Goal: Task Accomplishment & Management: Use online tool/utility

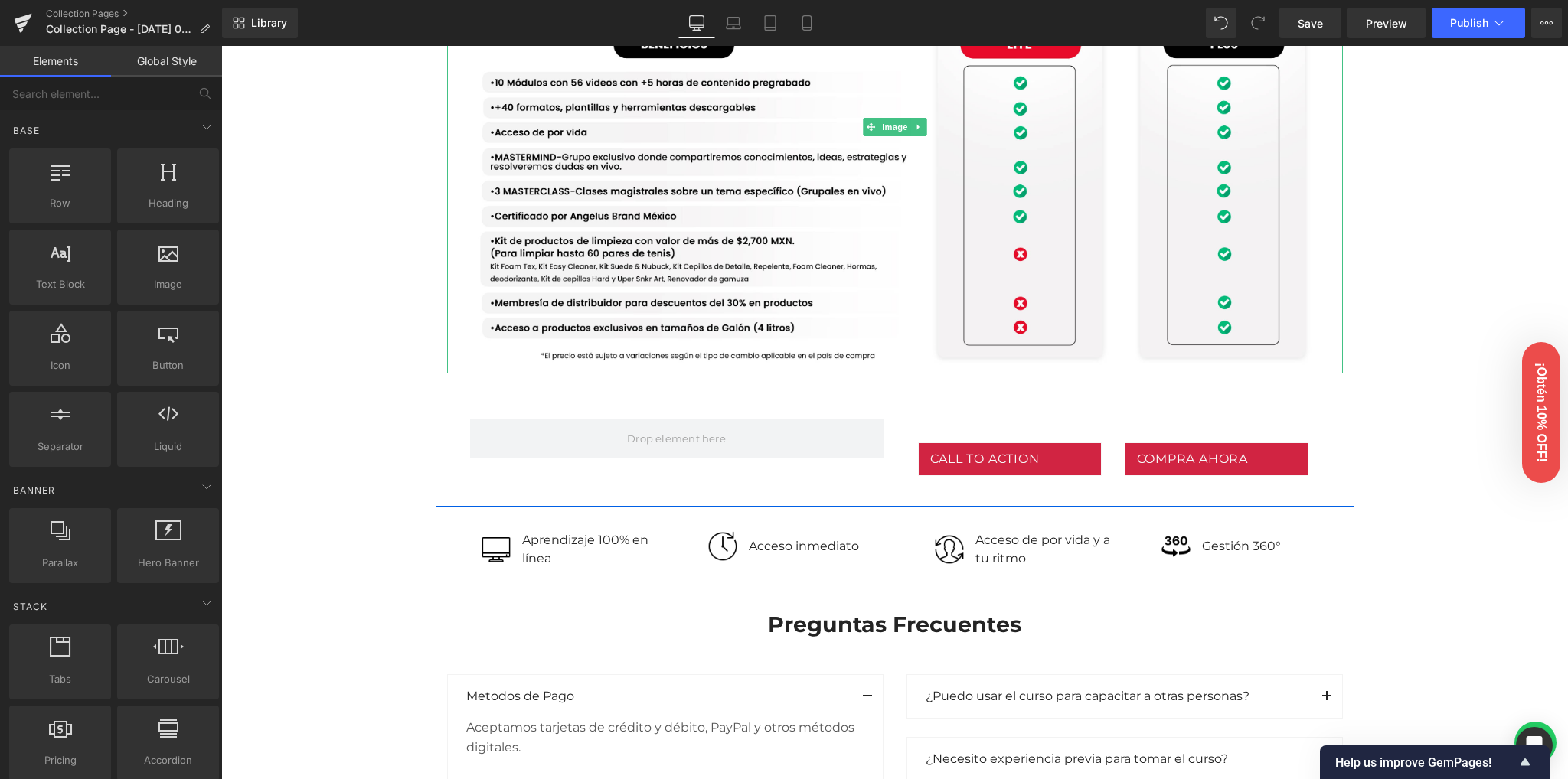
scroll to position [1387, 0]
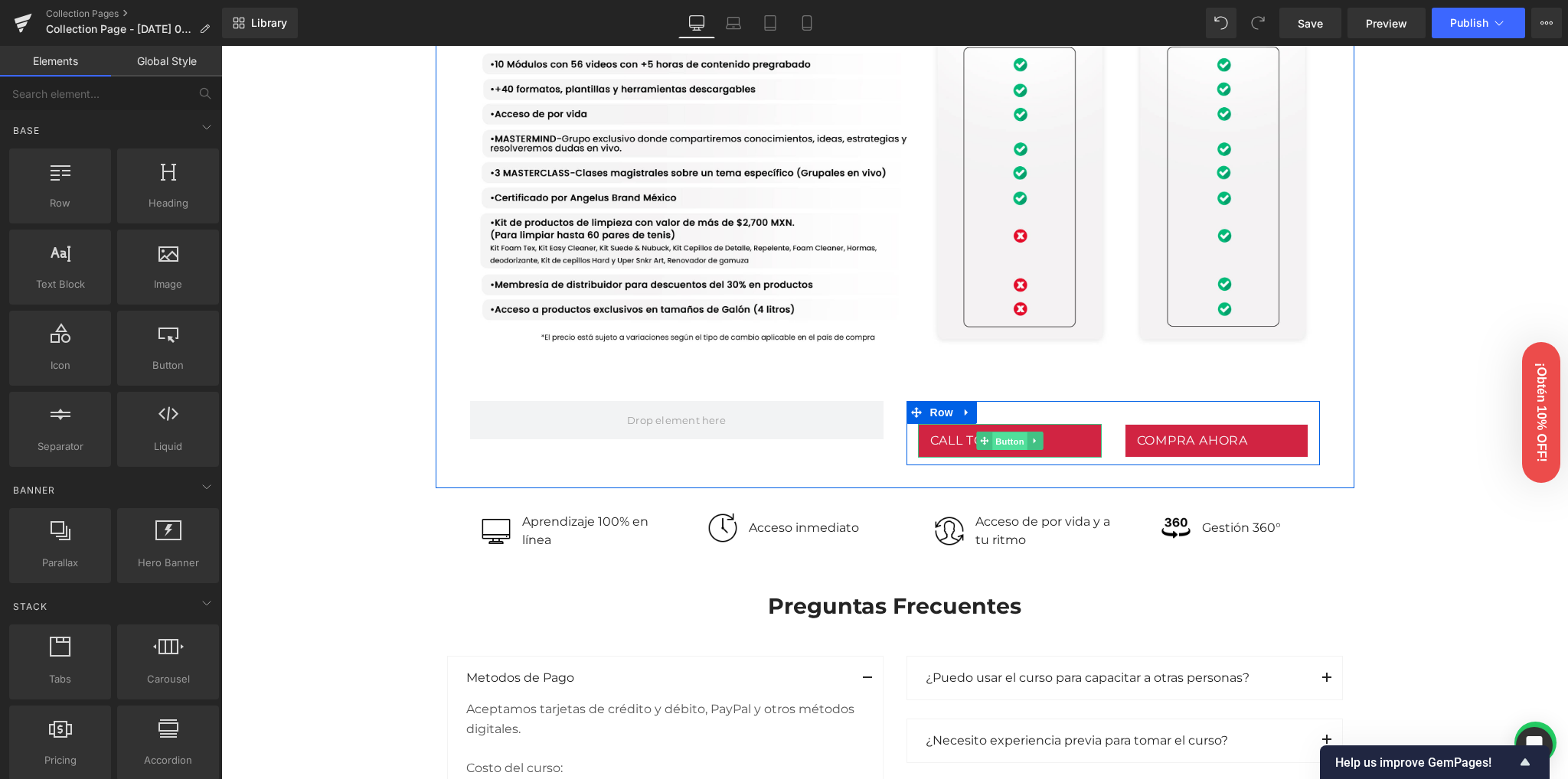
click at [994, 439] on span "Button" at bounding box center [1010, 441] width 35 height 18
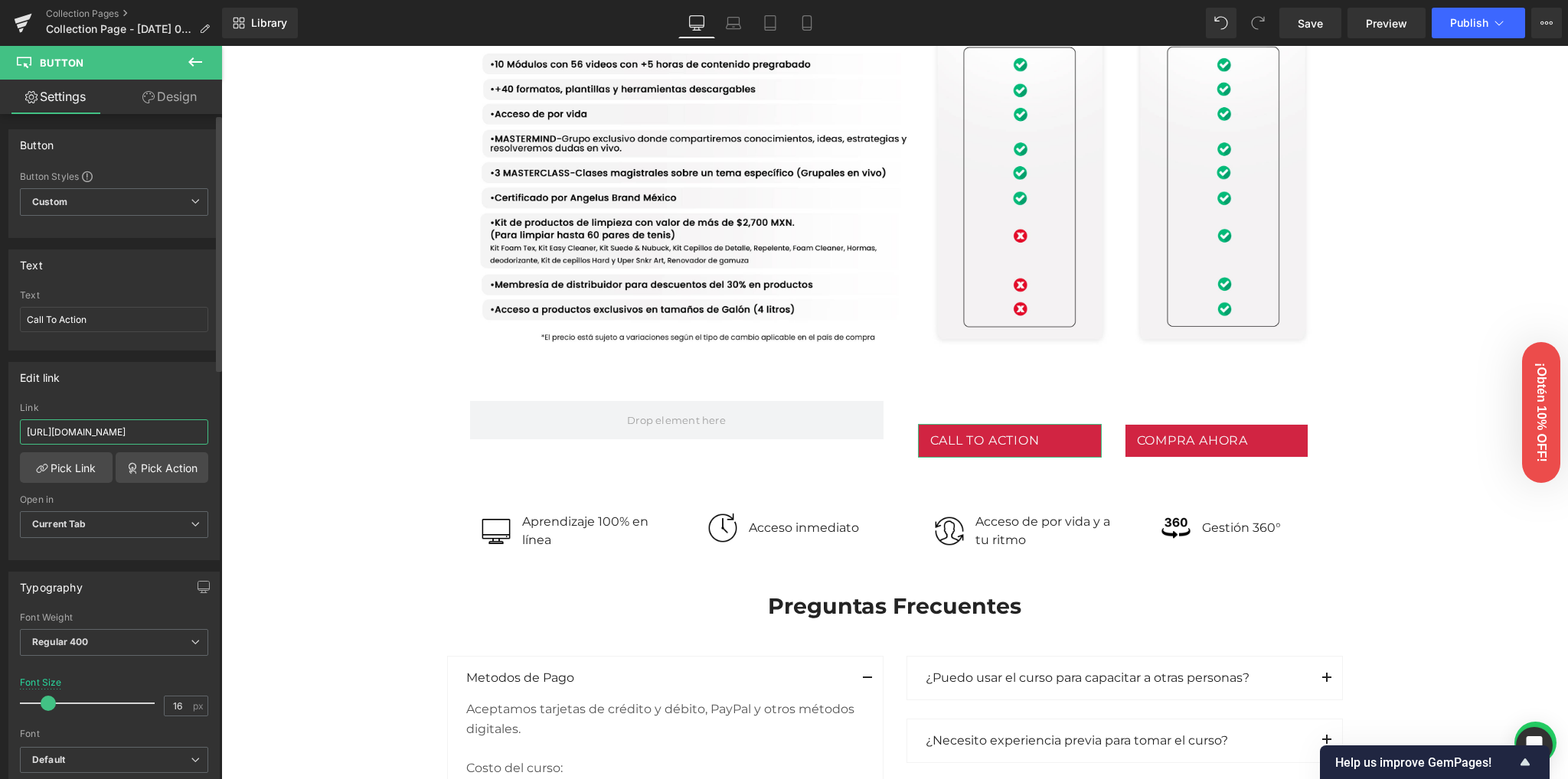
click at [141, 423] on input "[URL][DOMAIN_NAME]" at bounding box center [114, 432] width 188 height 26
type input "[URL][DOMAIN_NAME]"
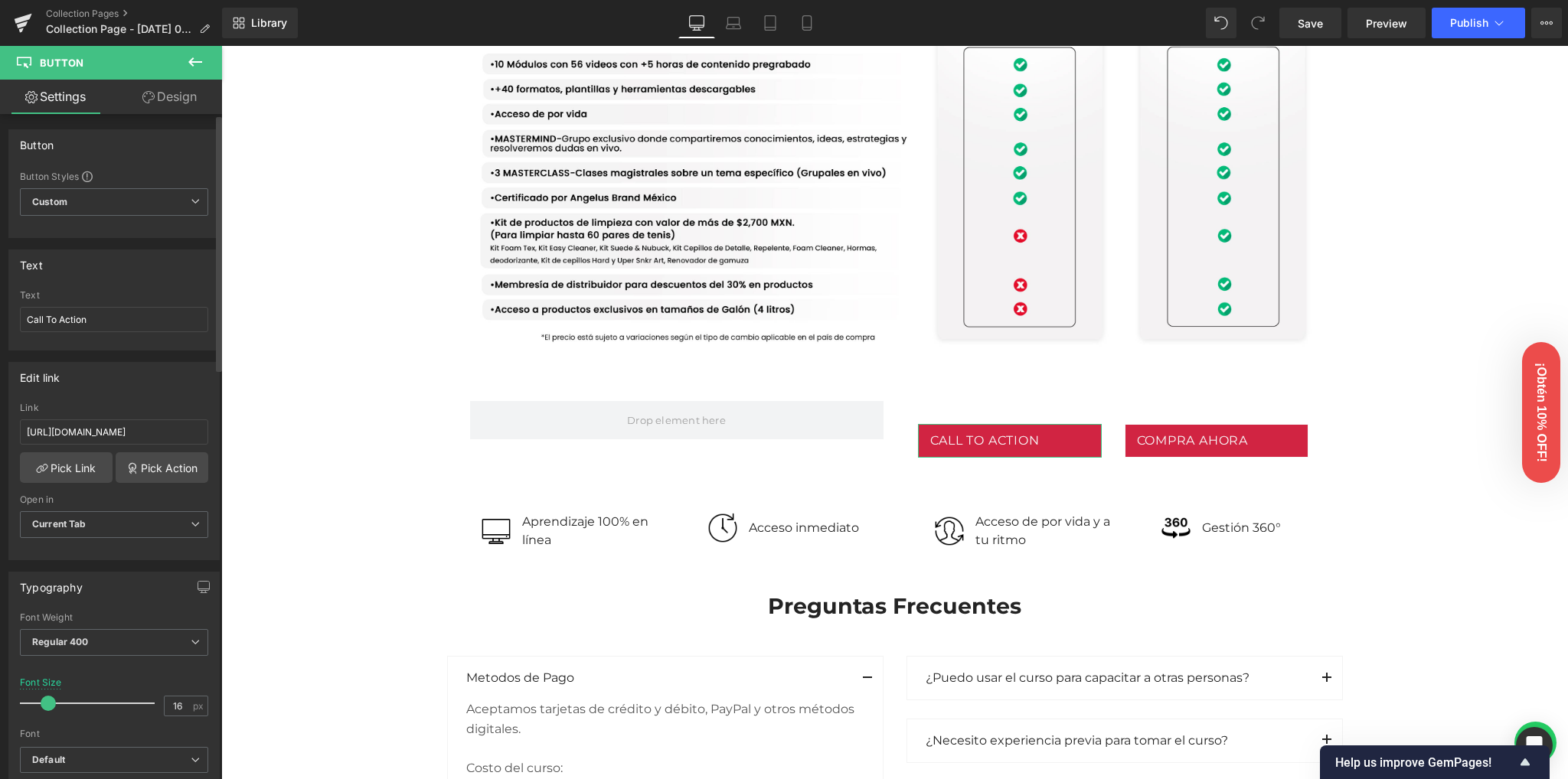
click at [132, 400] on div "Edit link [URL][DOMAIN_NAME] Link [URL][DOMAIN_NAME] Pick Link Pick Action Curr…" at bounding box center [114, 461] width 211 height 199
click at [1314, 26] on span "Save" at bounding box center [1310, 23] width 26 height 16
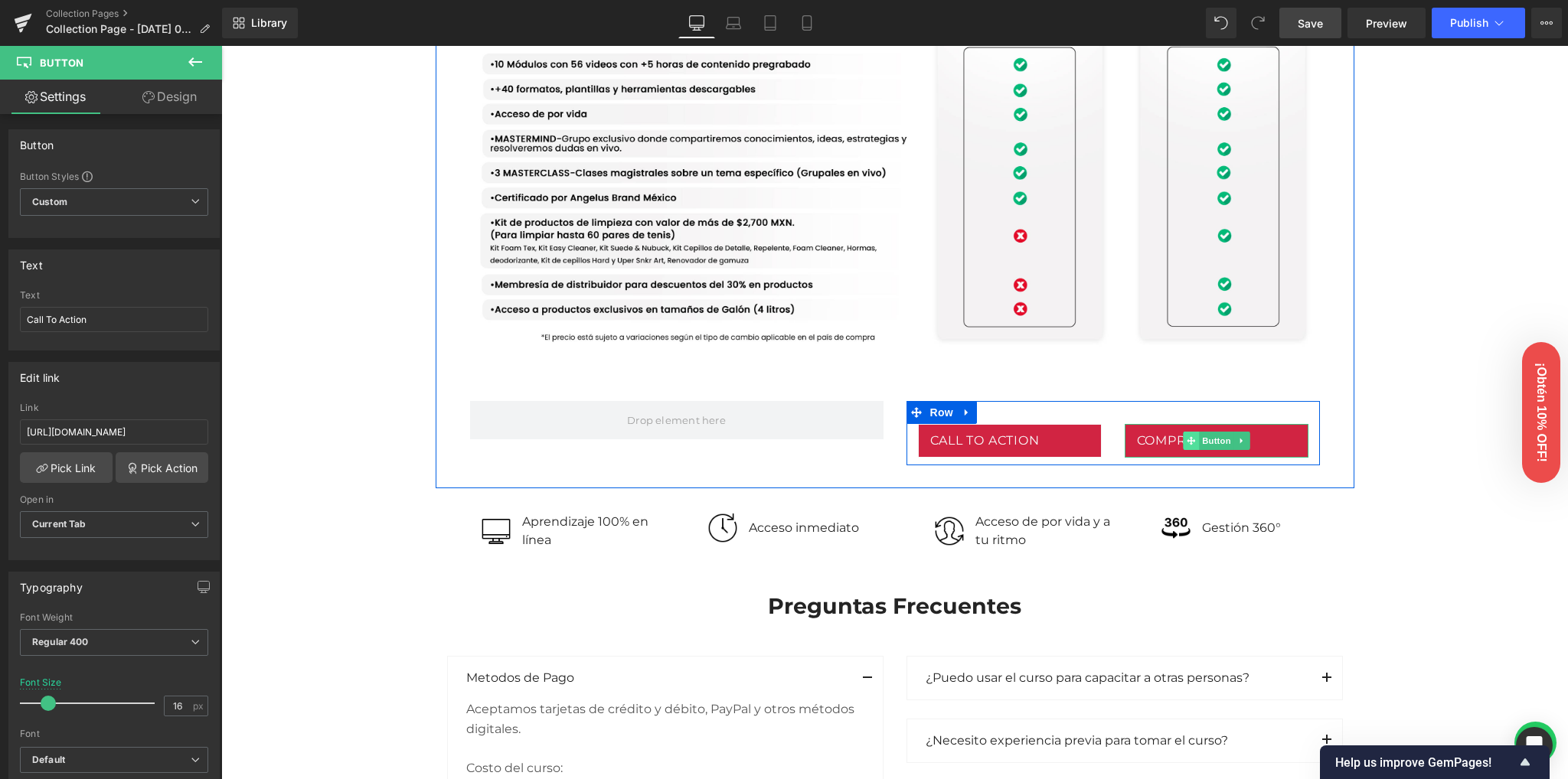
drag, startPoint x: 1208, startPoint y: 439, endPoint x: 1182, endPoint y: 439, distance: 26.0
click at [1208, 439] on span "Button" at bounding box center [1216, 440] width 35 height 18
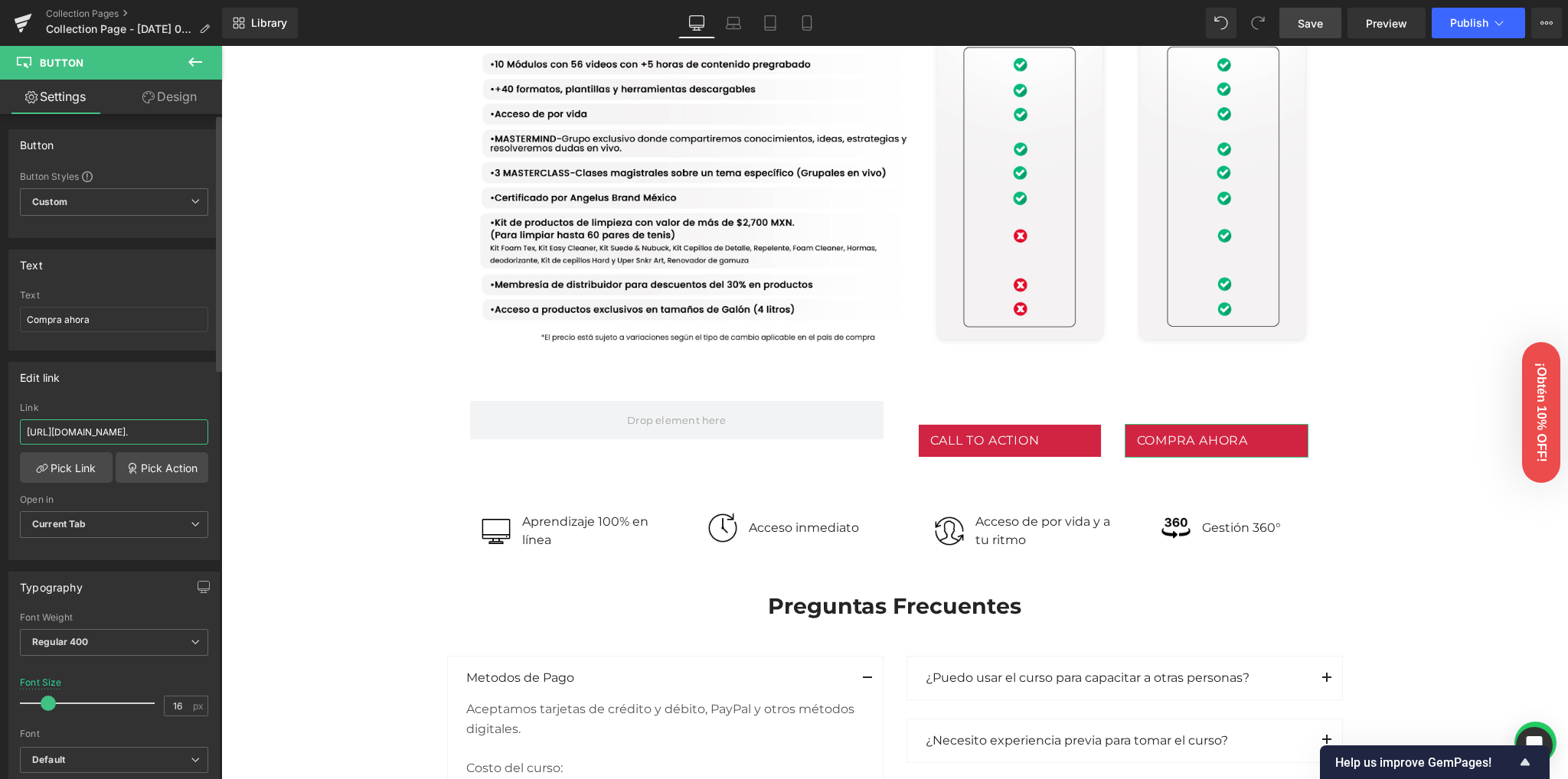
click at [138, 427] on input "[URL][DOMAIN_NAME]." at bounding box center [114, 432] width 188 height 26
click at [140, 430] on input "[URL][DOMAIN_NAME]." at bounding box center [114, 432] width 188 height 26
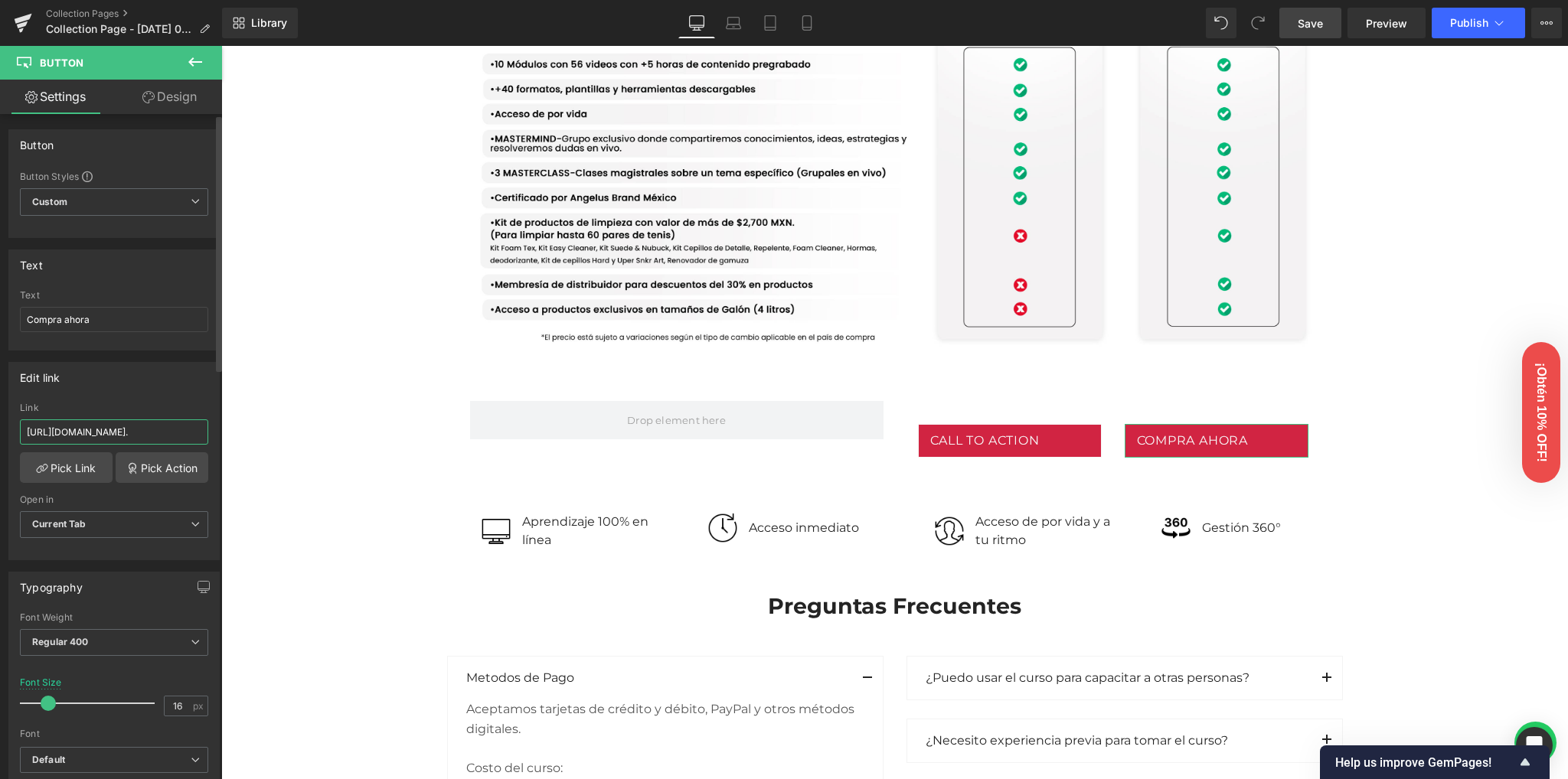
paste input "YGQu3wHuMJgMlRqKbQFV/es-mx"
type input "[URL][DOMAIN_NAME]"
click at [124, 385] on div "Edit link" at bounding box center [114, 377] width 210 height 29
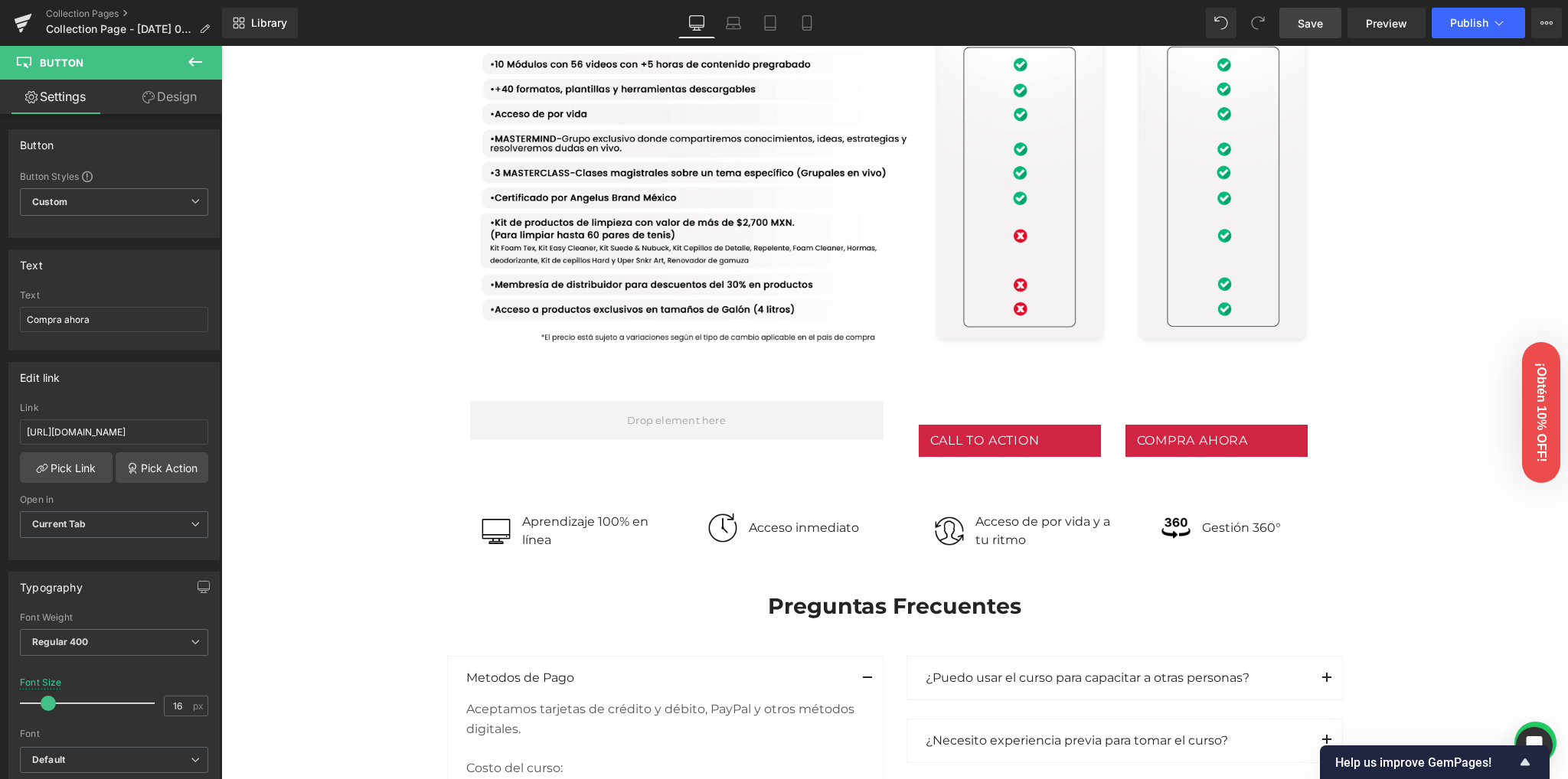
click at [1323, 18] on span "Save" at bounding box center [1310, 23] width 26 height 16
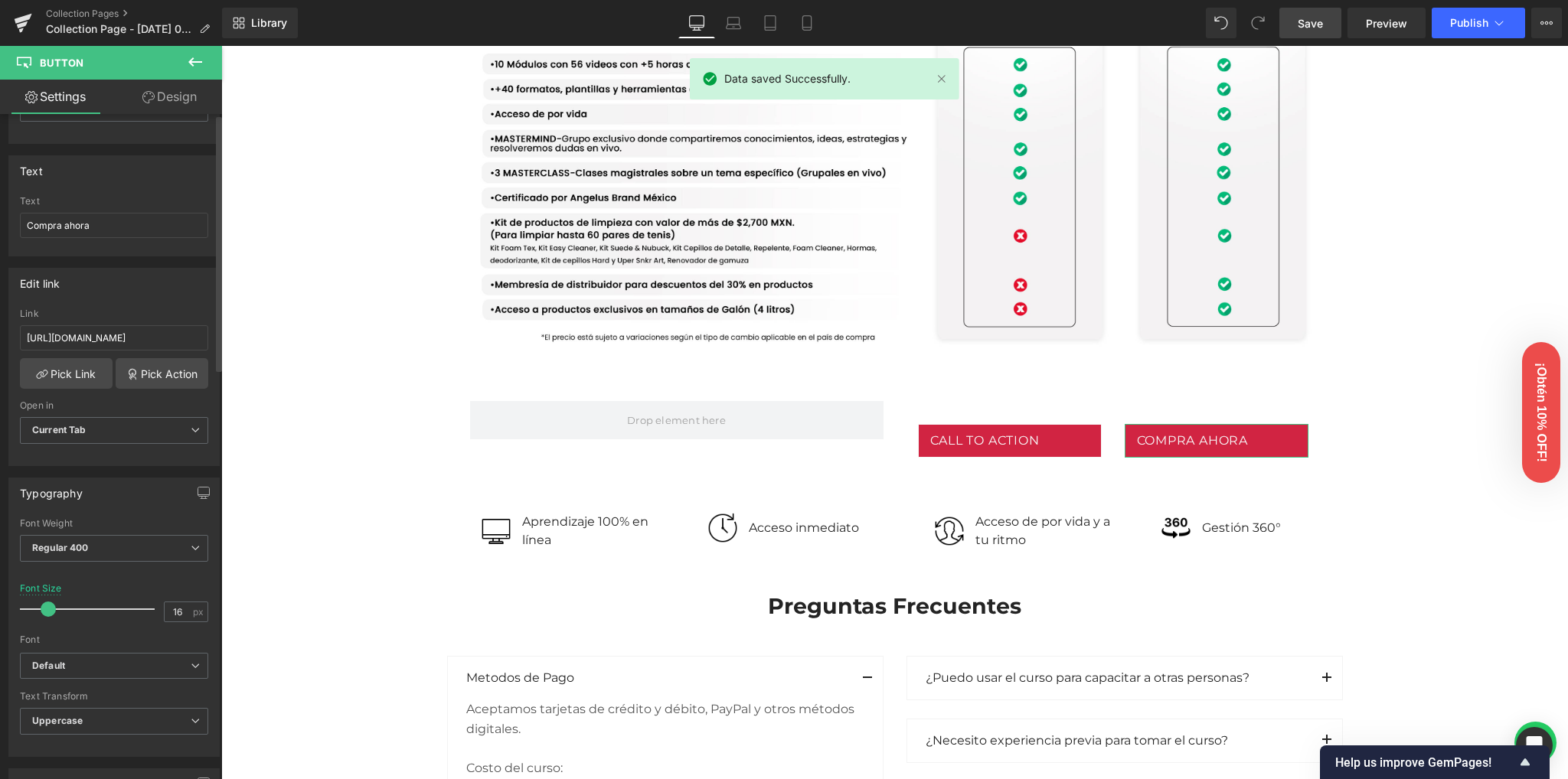
scroll to position [102, 0]
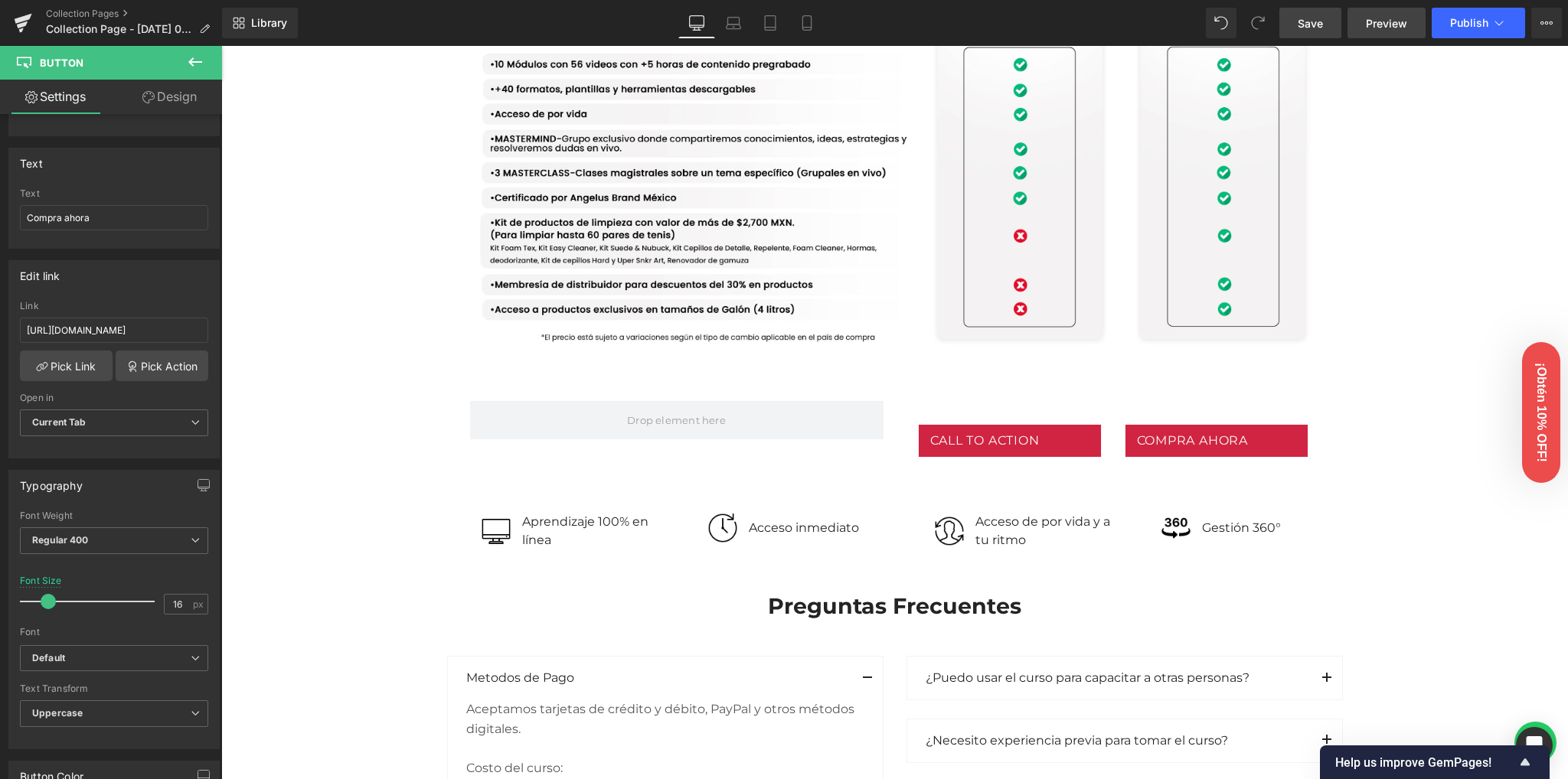
click at [1389, 26] on span "Preview" at bounding box center [1387, 23] width 41 height 16
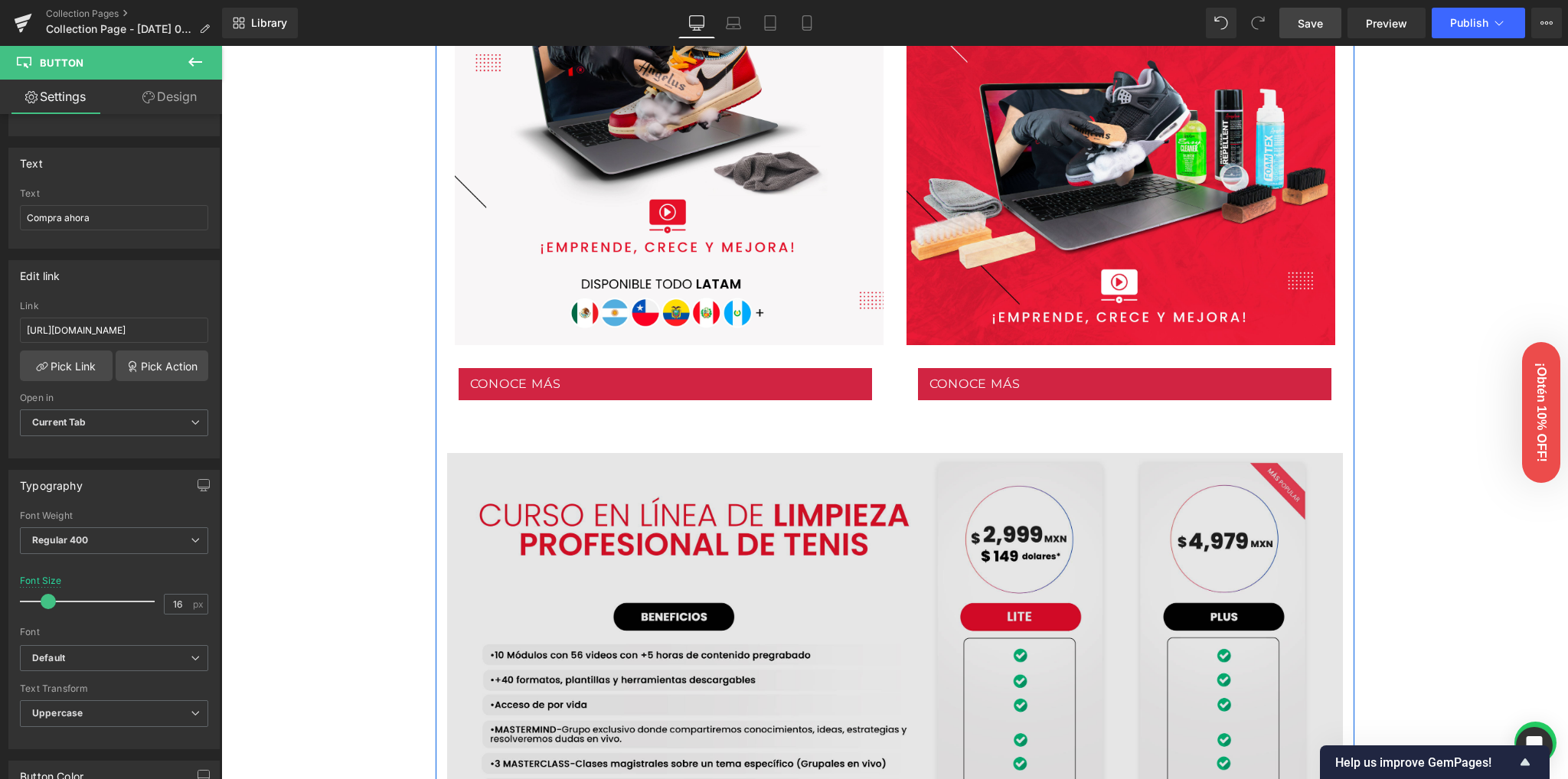
scroll to position [774, 0]
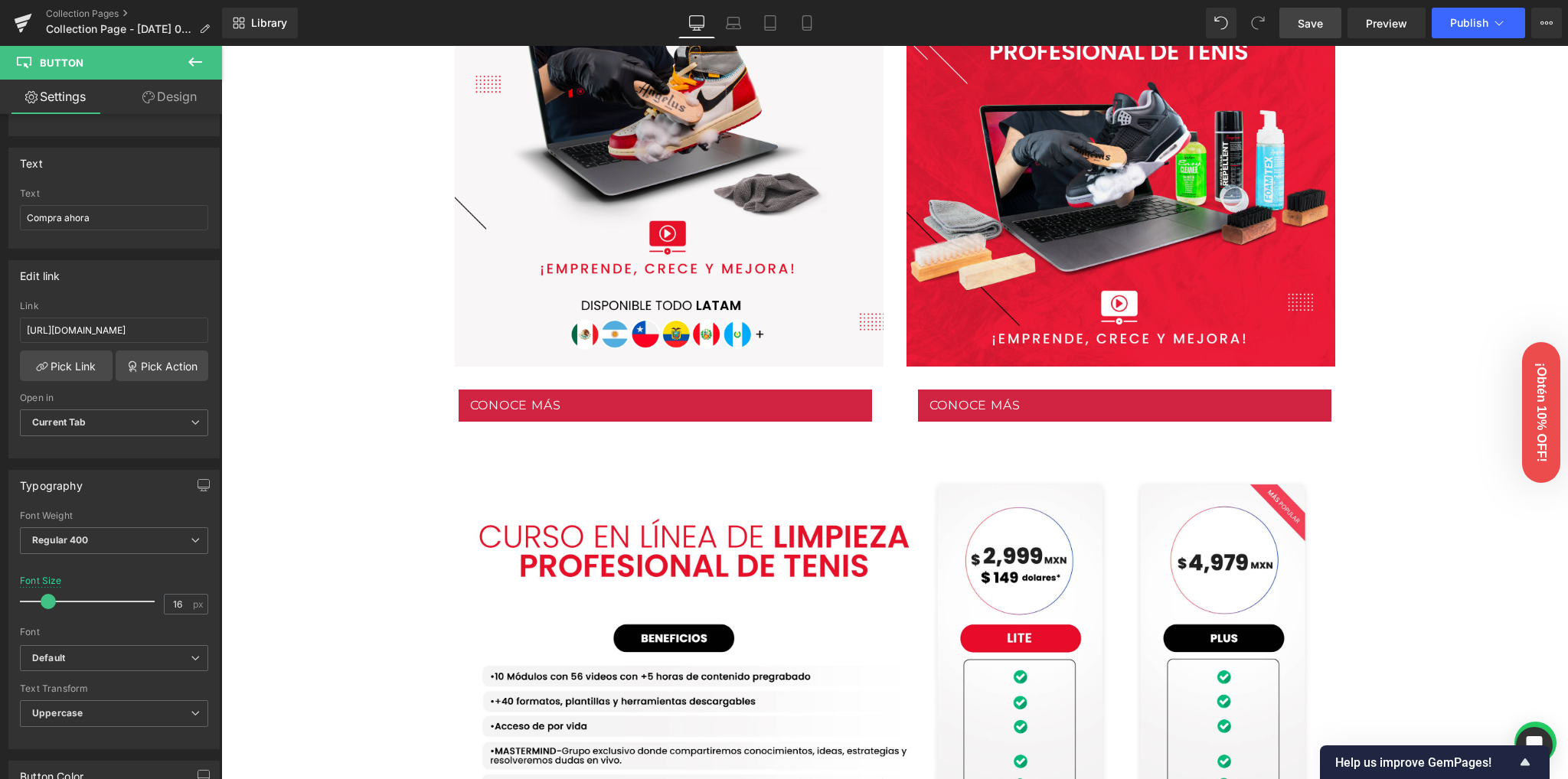
click at [195, 61] on icon at bounding box center [195, 61] width 18 height 18
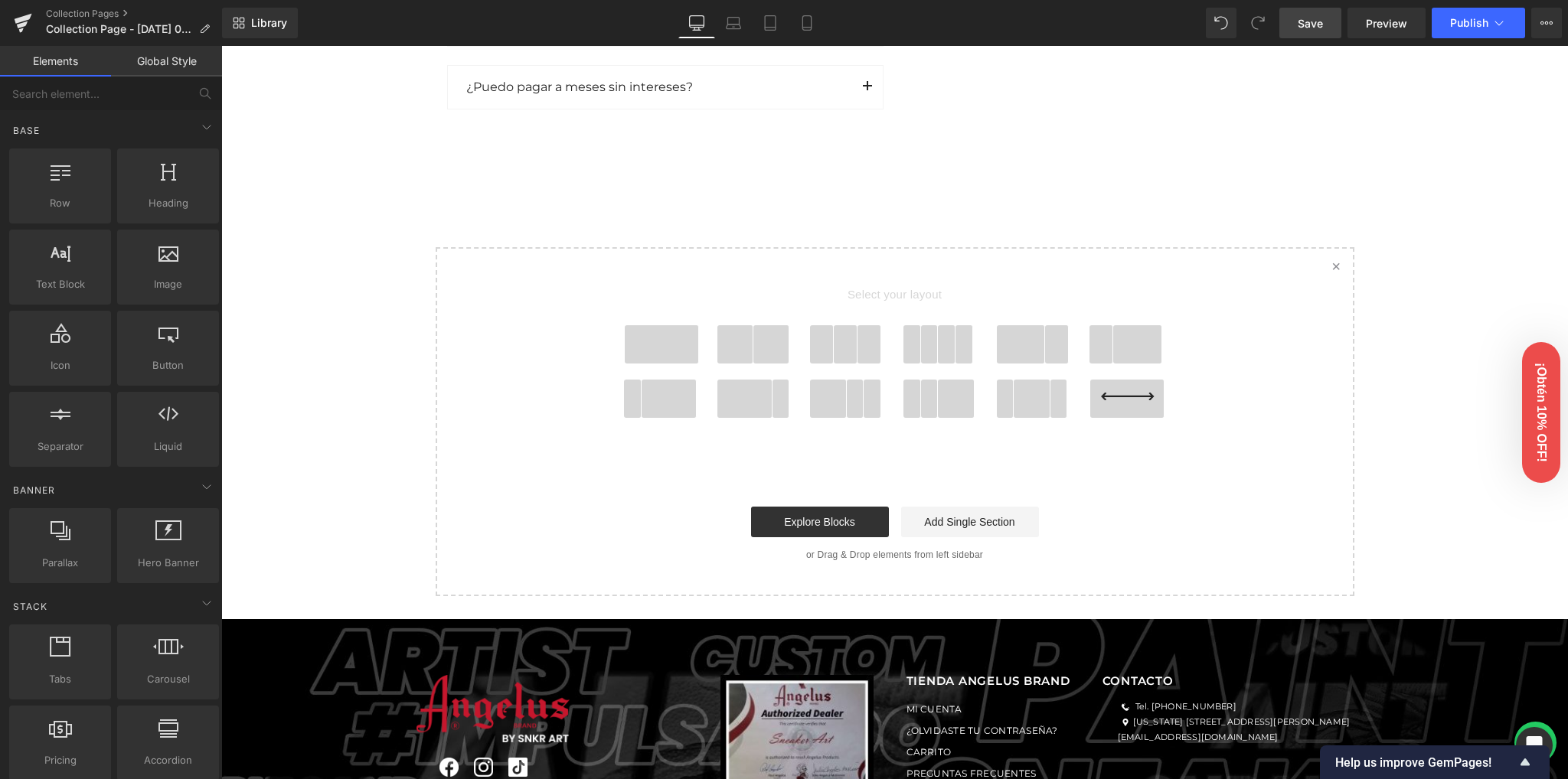
click at [660, 350] on span at bounding box center [661, 344] width 73 height 38
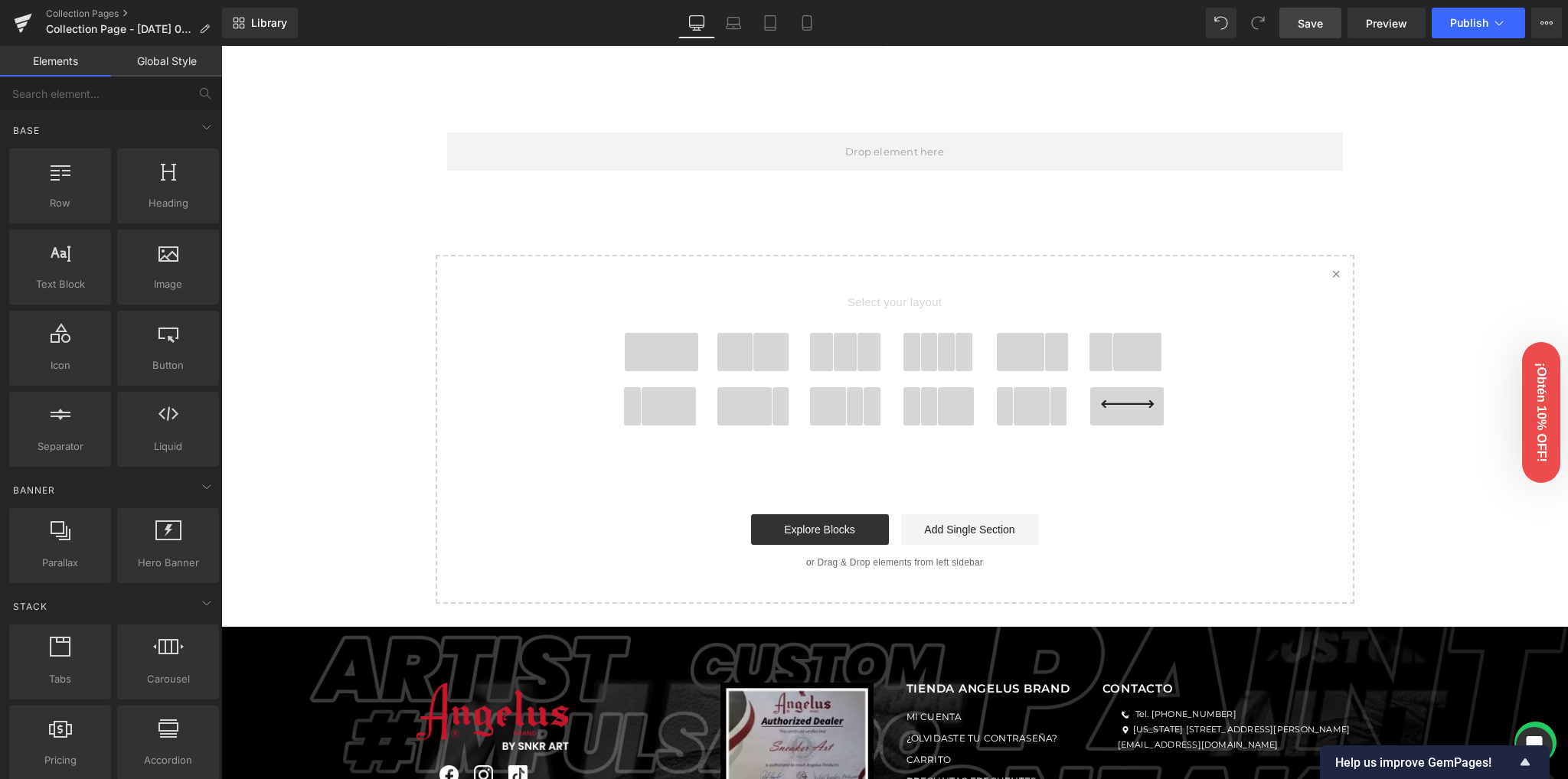
click at [736, 359] on span at bounding box center [735, 352] width 36 height 38
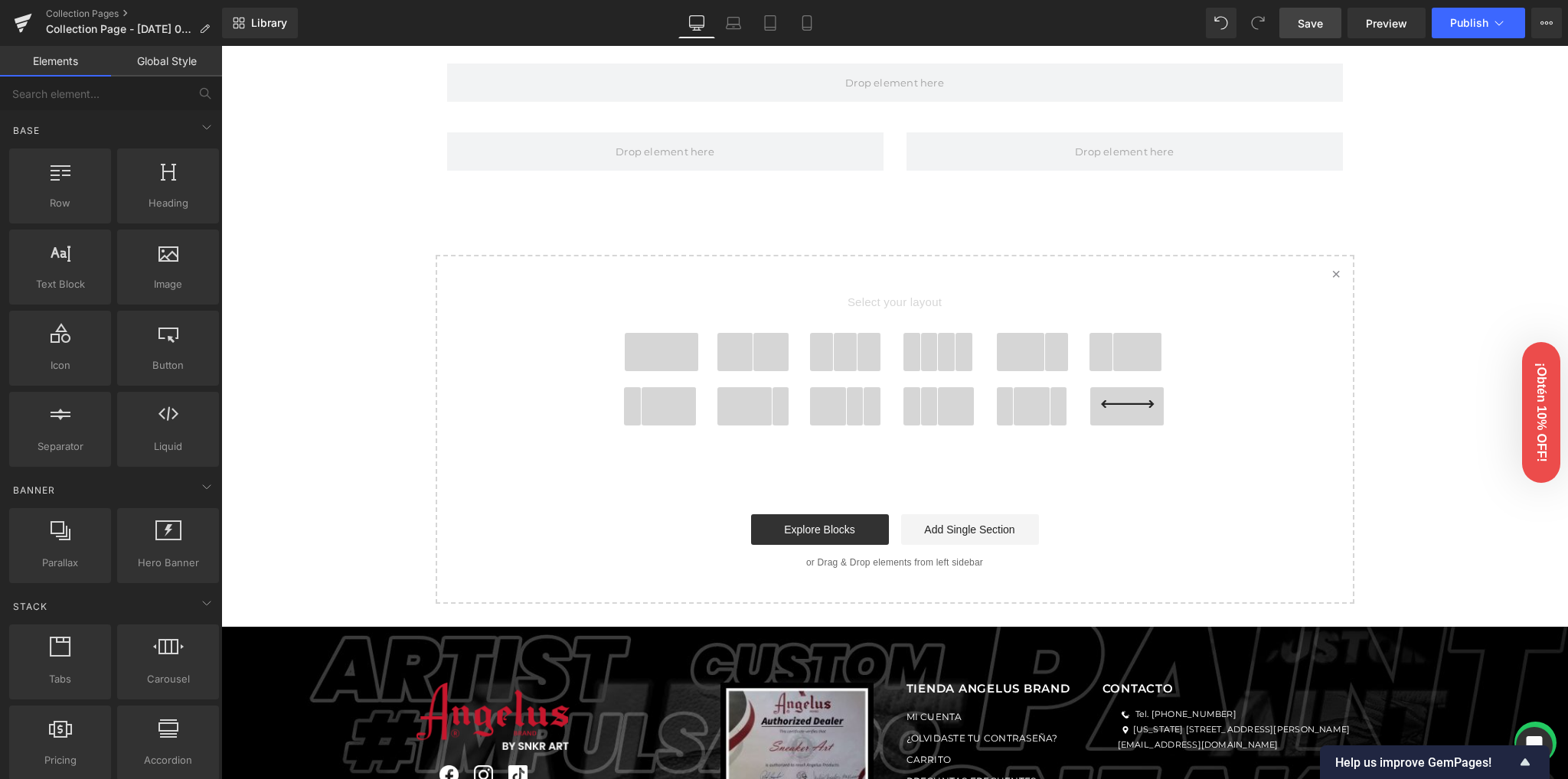
scroll to position [2424, 0]
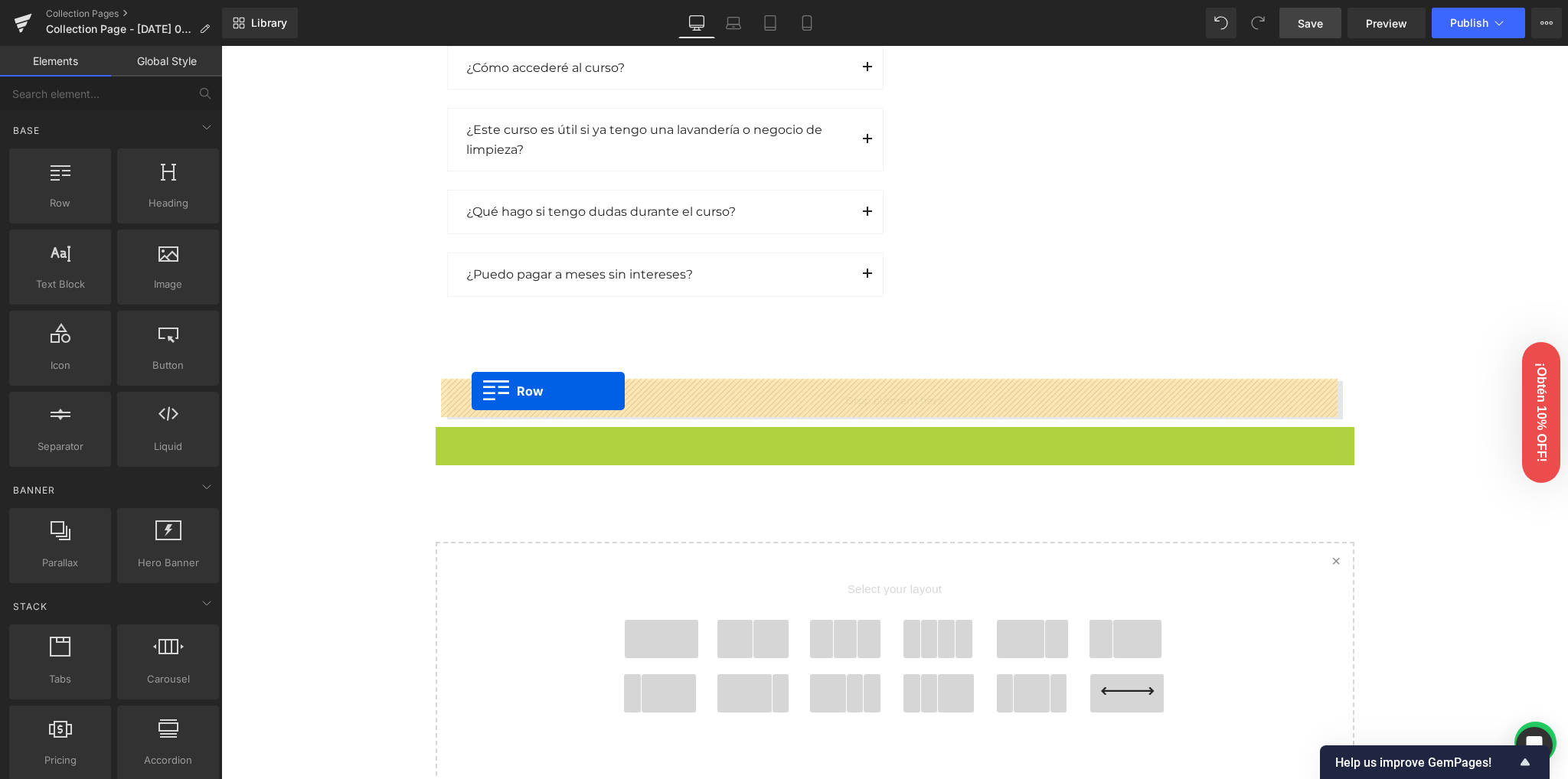
drag, startPoint x: 469, startPoint y: 435, endPoint x: 471, endPoint y: 391, distance: 44.0
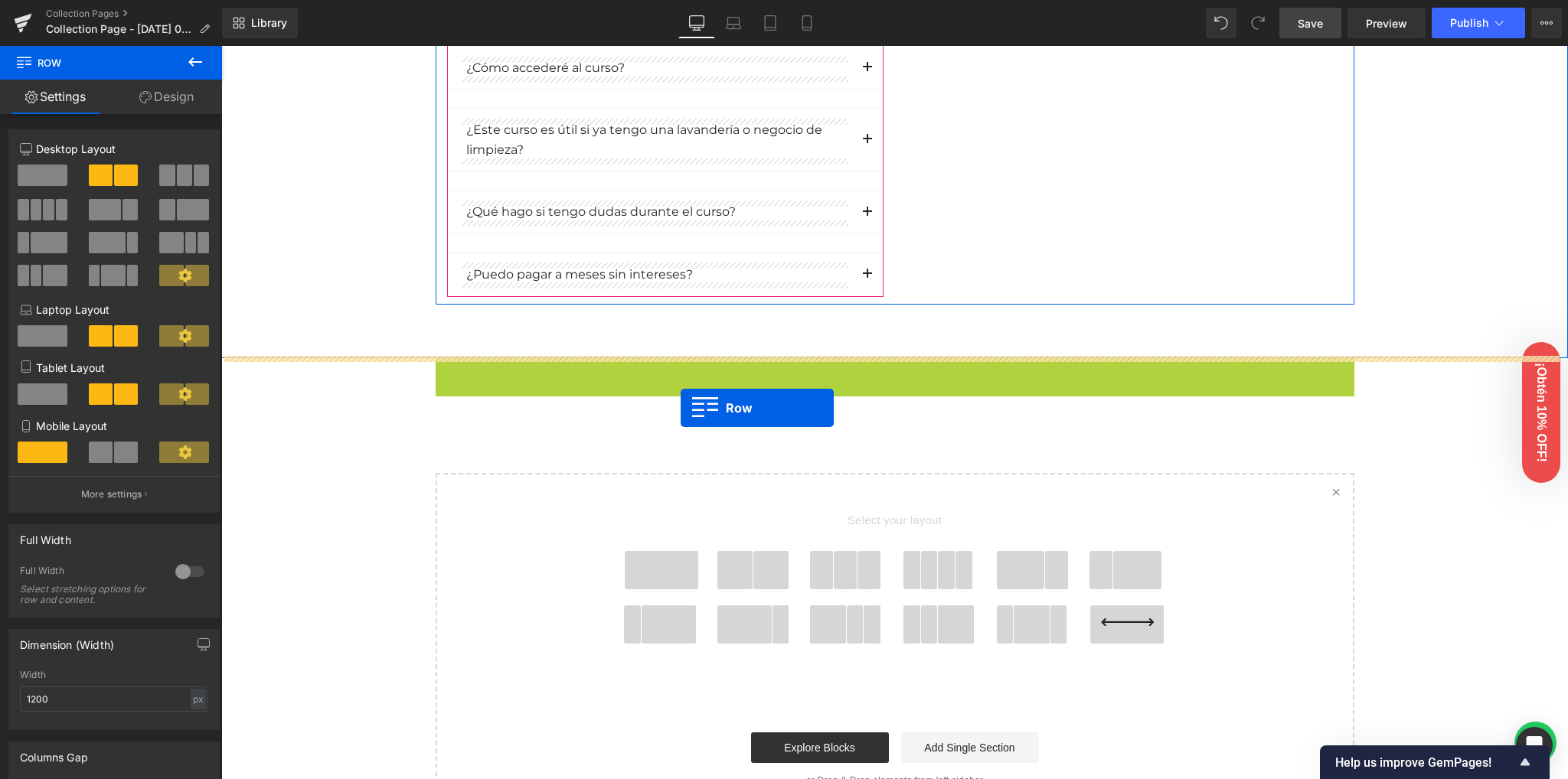
drag, startPoint x: 459, startPoint y: 369, endPoint x: 680, endPoint y: 408, distance: 224.4
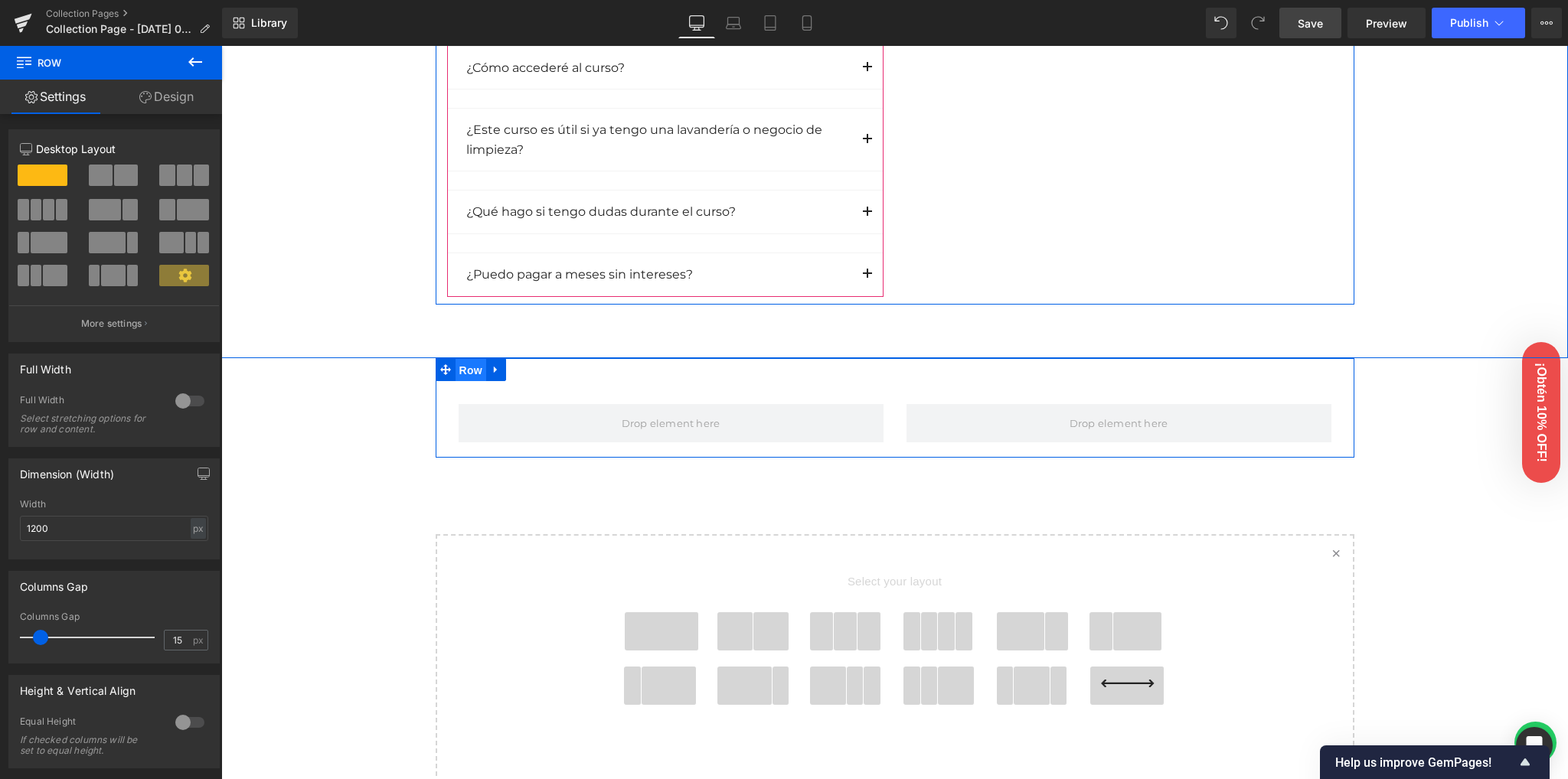
click at [469, 372] on span "Row" at bounding box center [471, 370] width 30 height 23
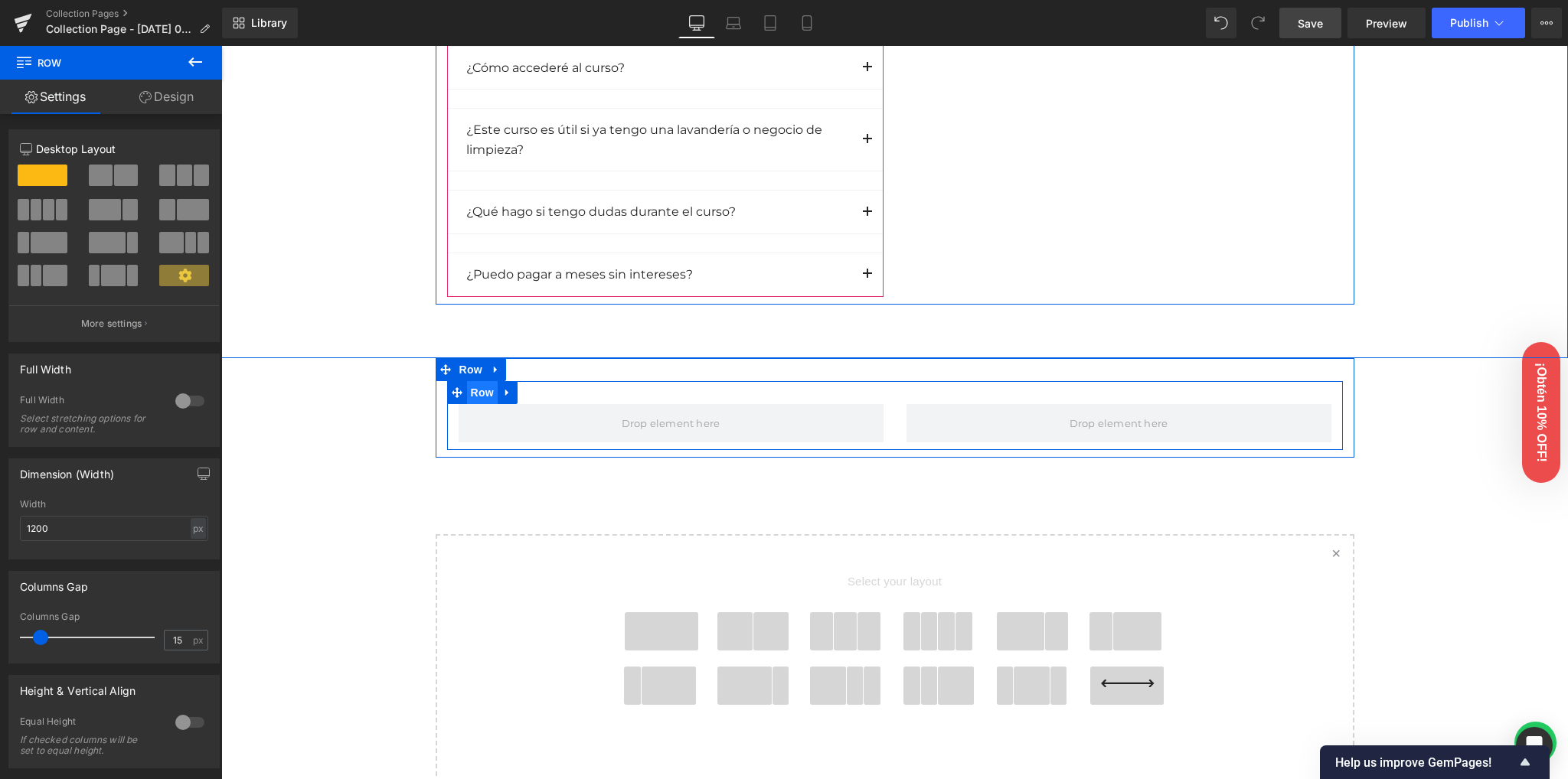
click at [485, 392] on span "Row" at bounding box center [483, 392] width 30 height 23
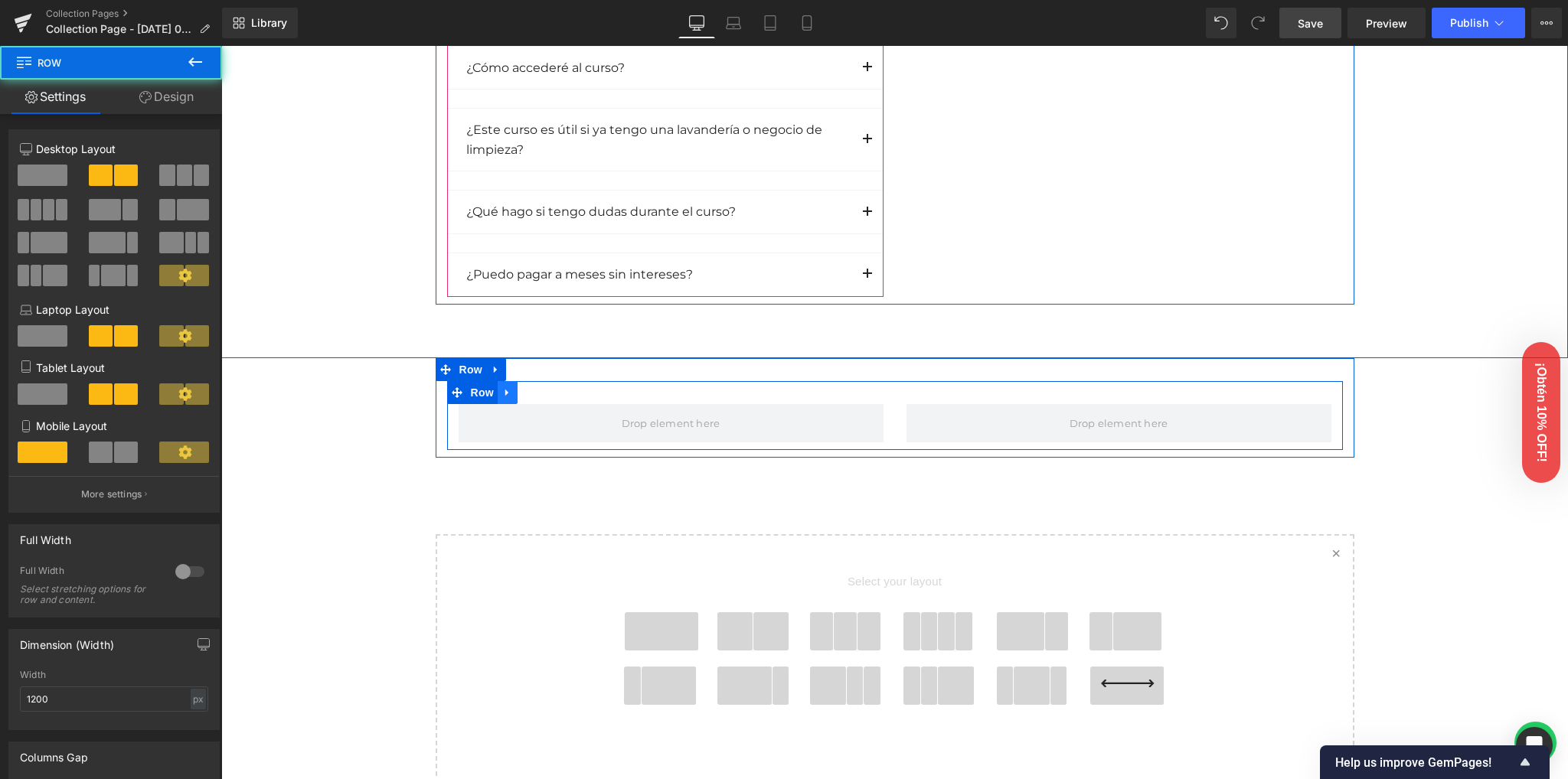
click at [506, 392] on icon at bounding box center [507, 392] width 10 height 11
click at [542, 390] on icon at bounding box center [547, 392] width 10 height 10
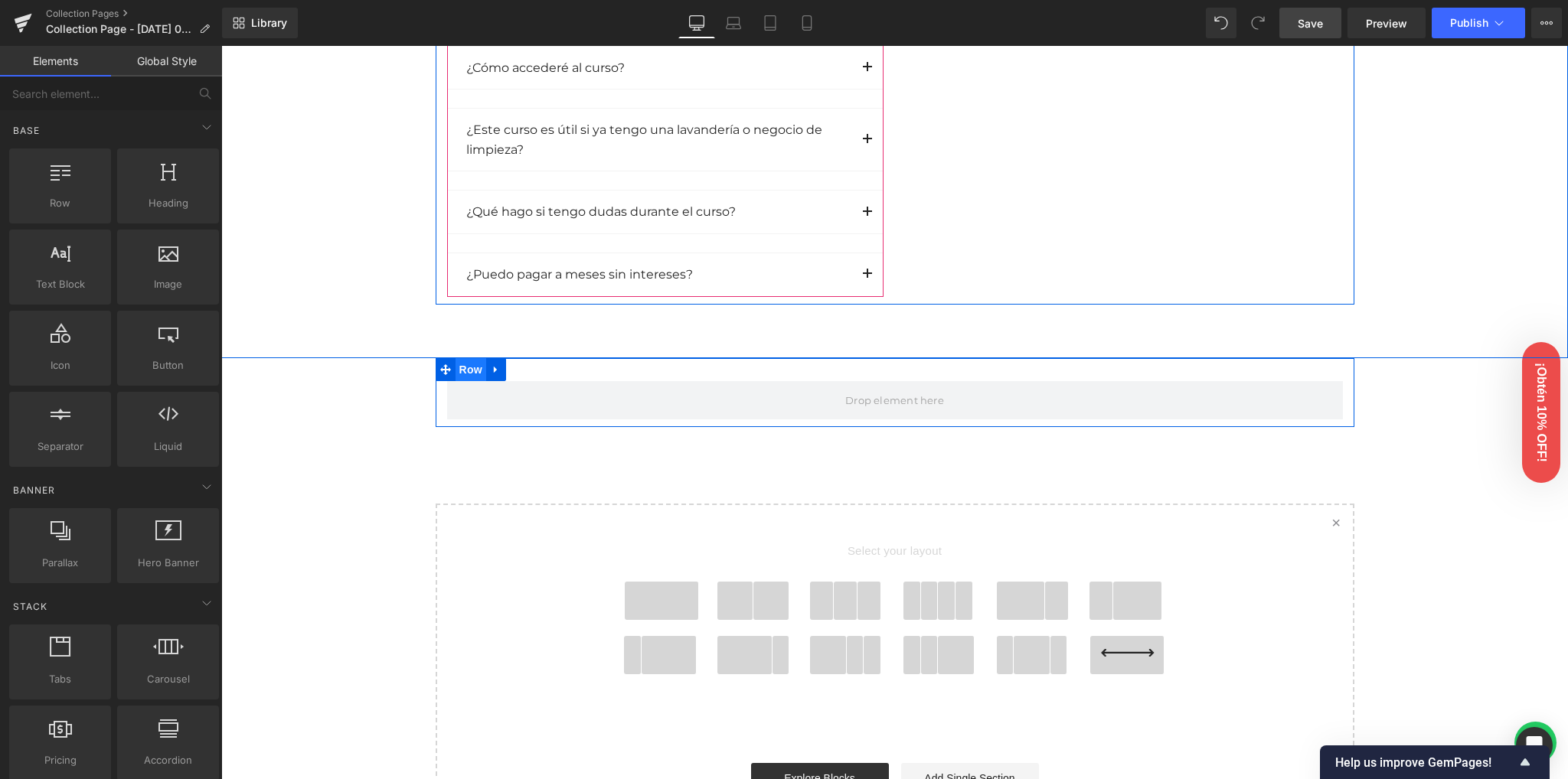
click at [466, 368] on span "Row" at bounding box center [471, 369] width 30 height 23
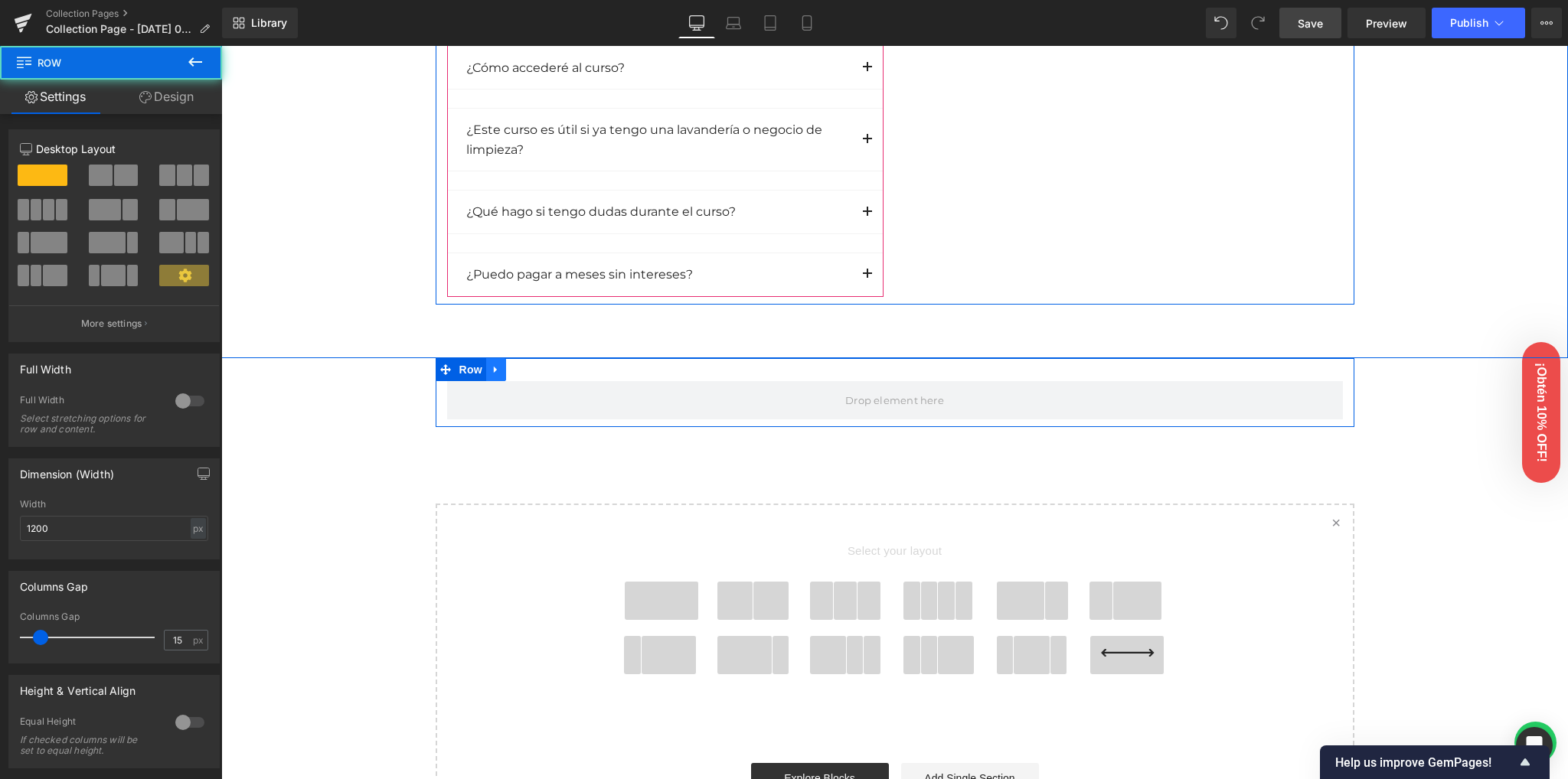
click at [487, 370] on link at bounding box center [496, 369] width 20 height 23
click at [512, 370] on icon at bounding box center [515, 369] width 10 height 10
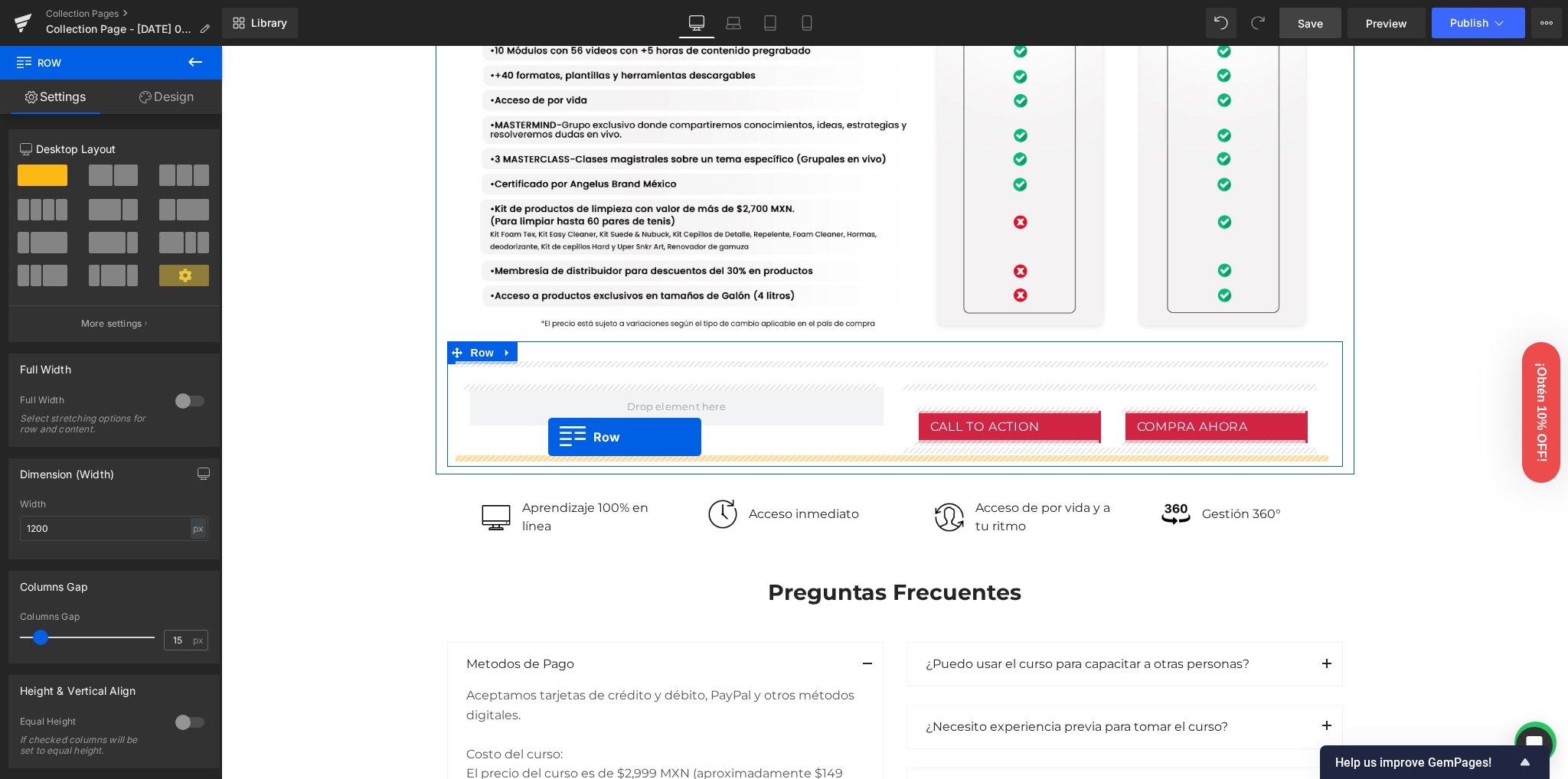
scroll to position [792, 0]
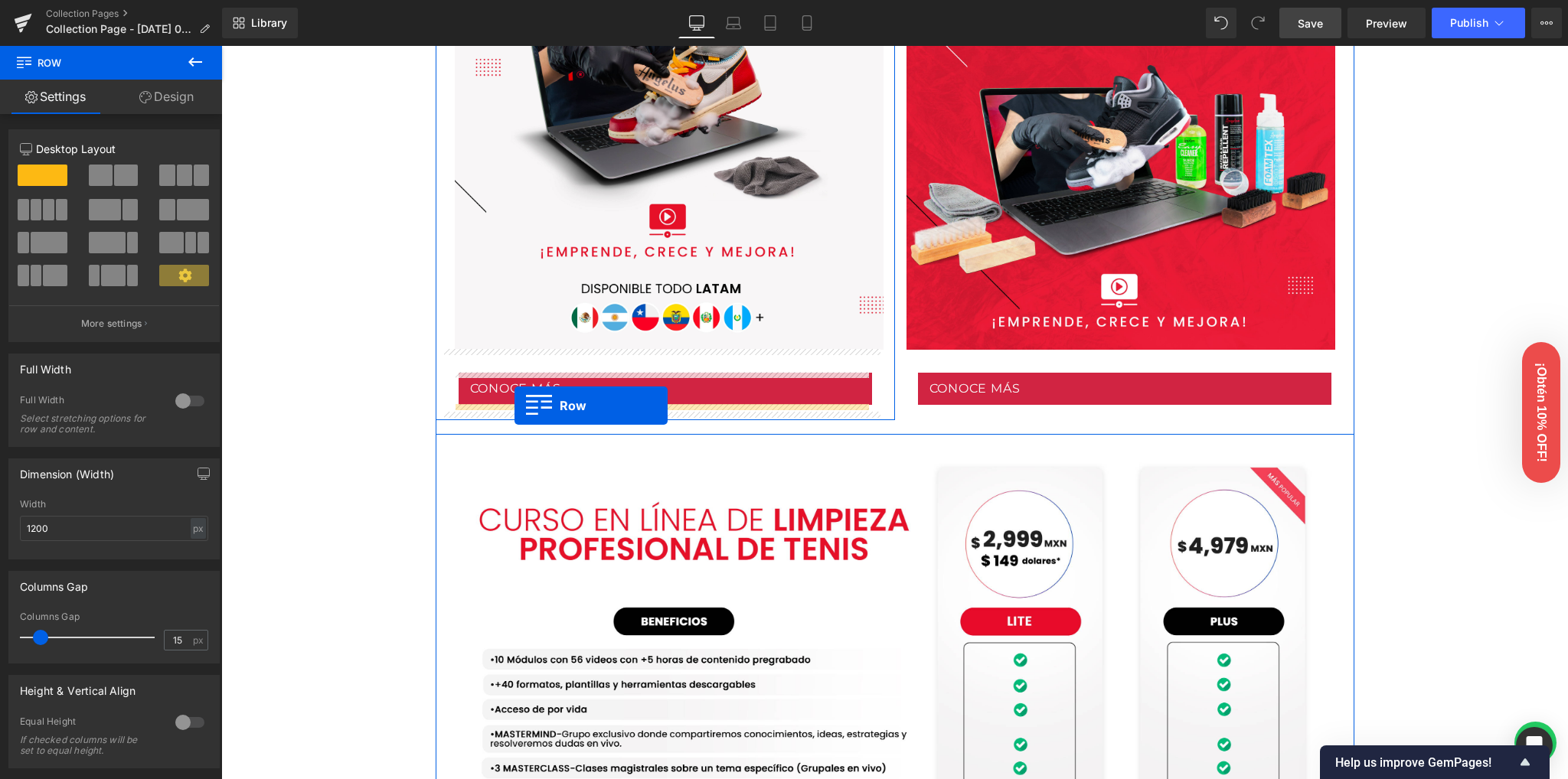
drag, startPoint x: 455, startPoint y: 365, endPoint x: 514, endPoint y: 405, distance: 71.3
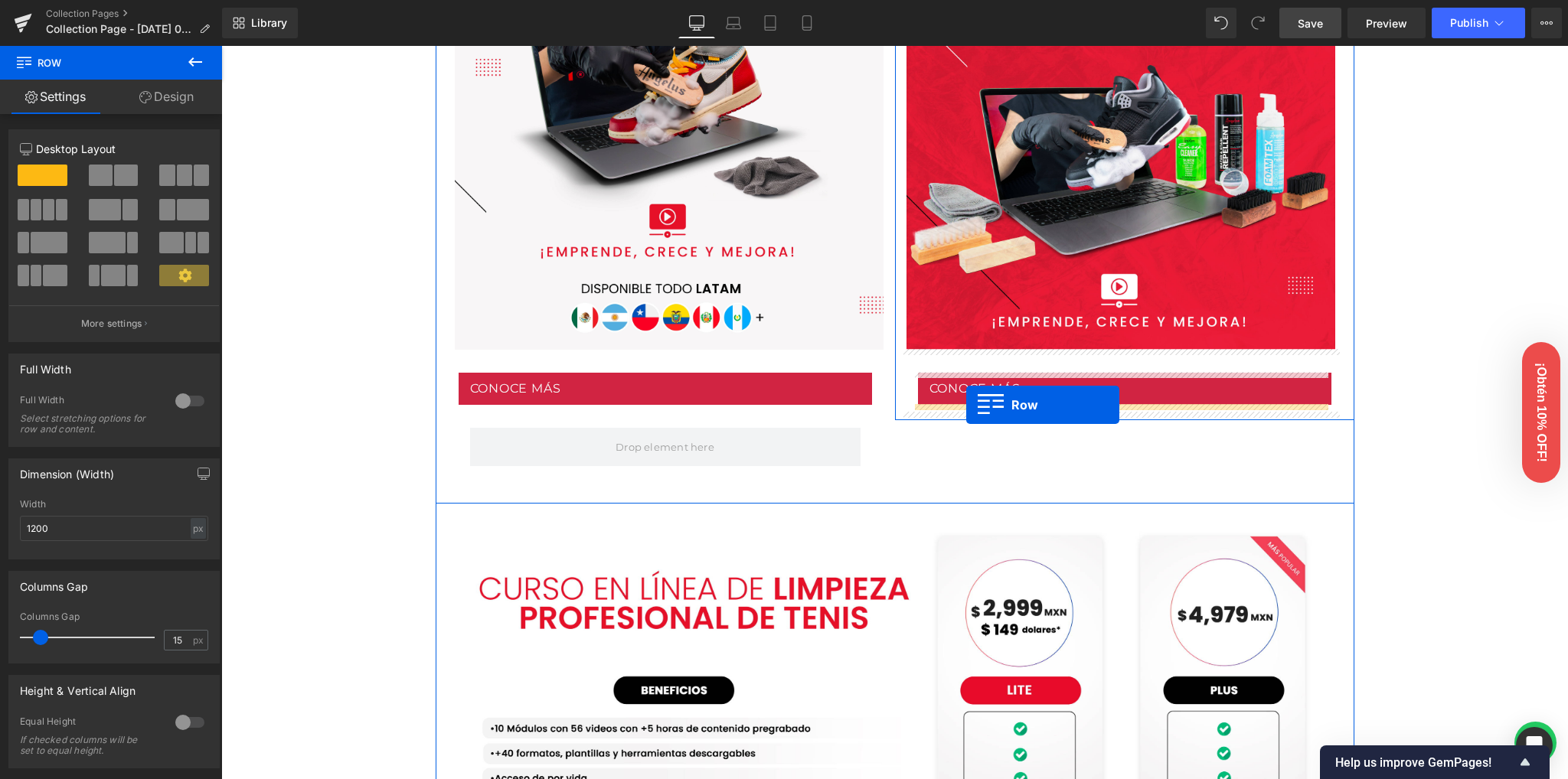
drag, startPoint x: 456, startPoint y: 336, endPoint x: 966, endPoint y: 405, distance: 514.6
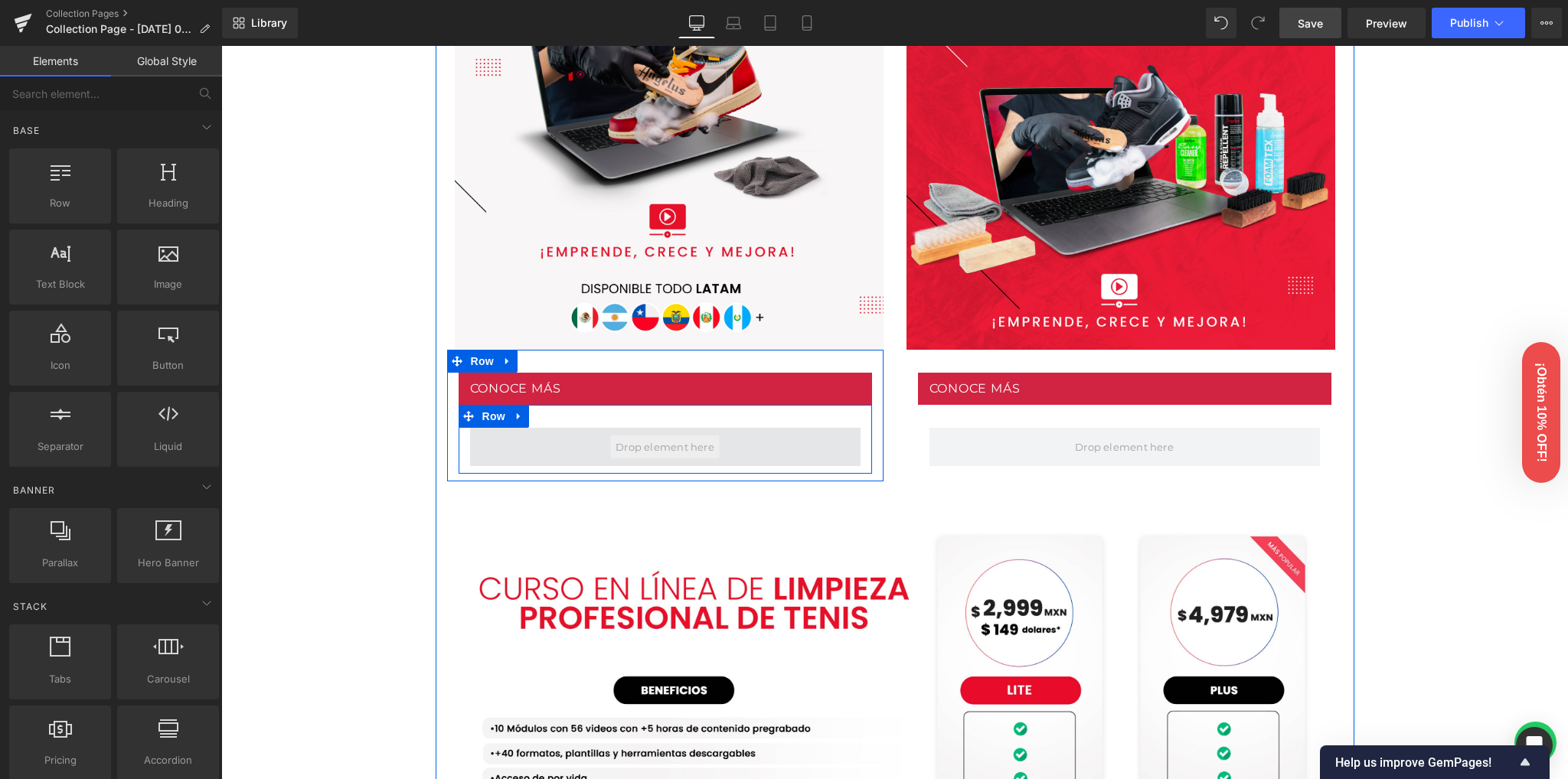
click at [640, 448] on span at bounding box center [664, 447] width 109 height 23
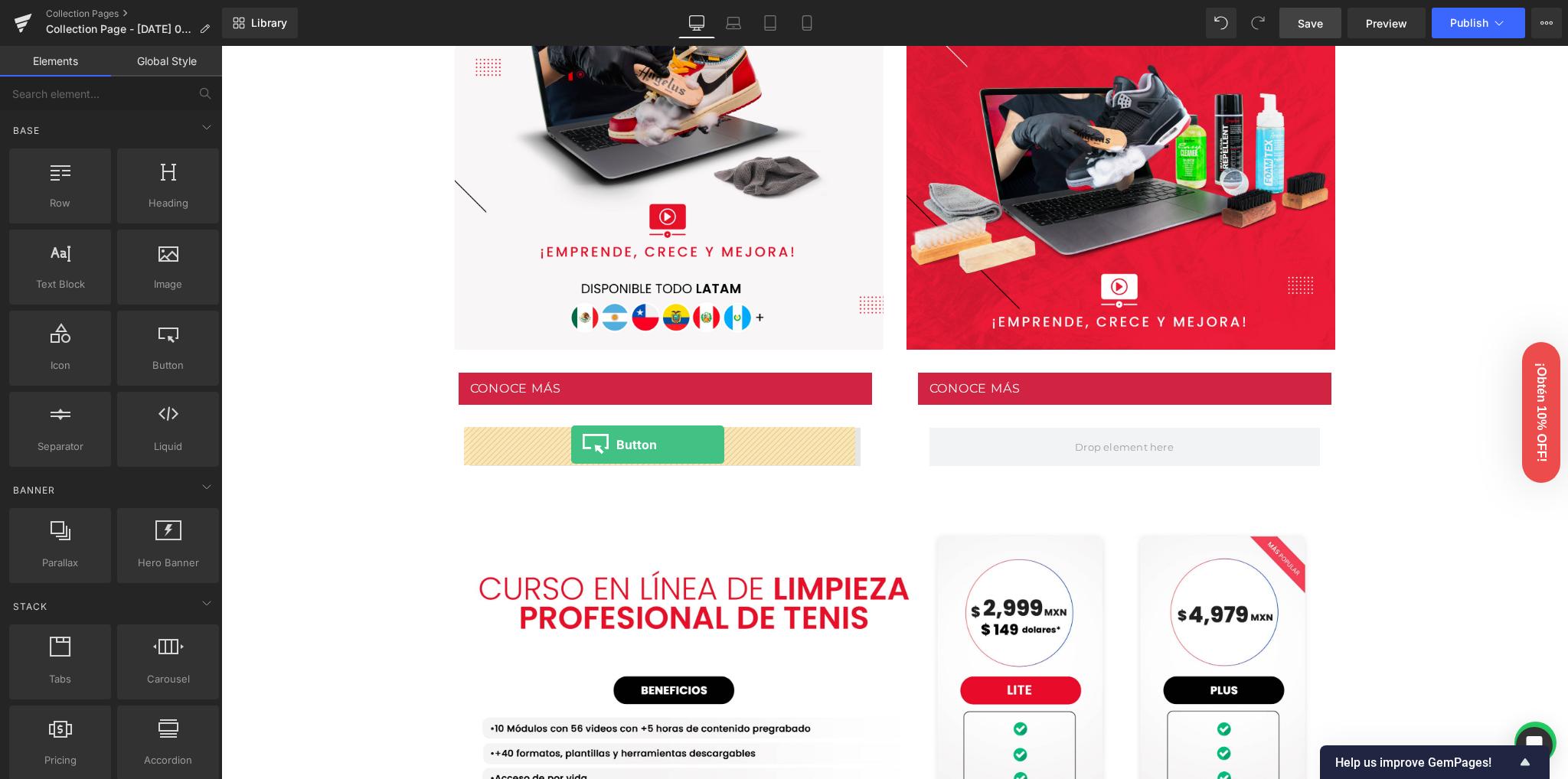
drag, startPoint x: 387, startPoint y: 410, endPoint x: 571, endPoint y: 445, distance: 187.3
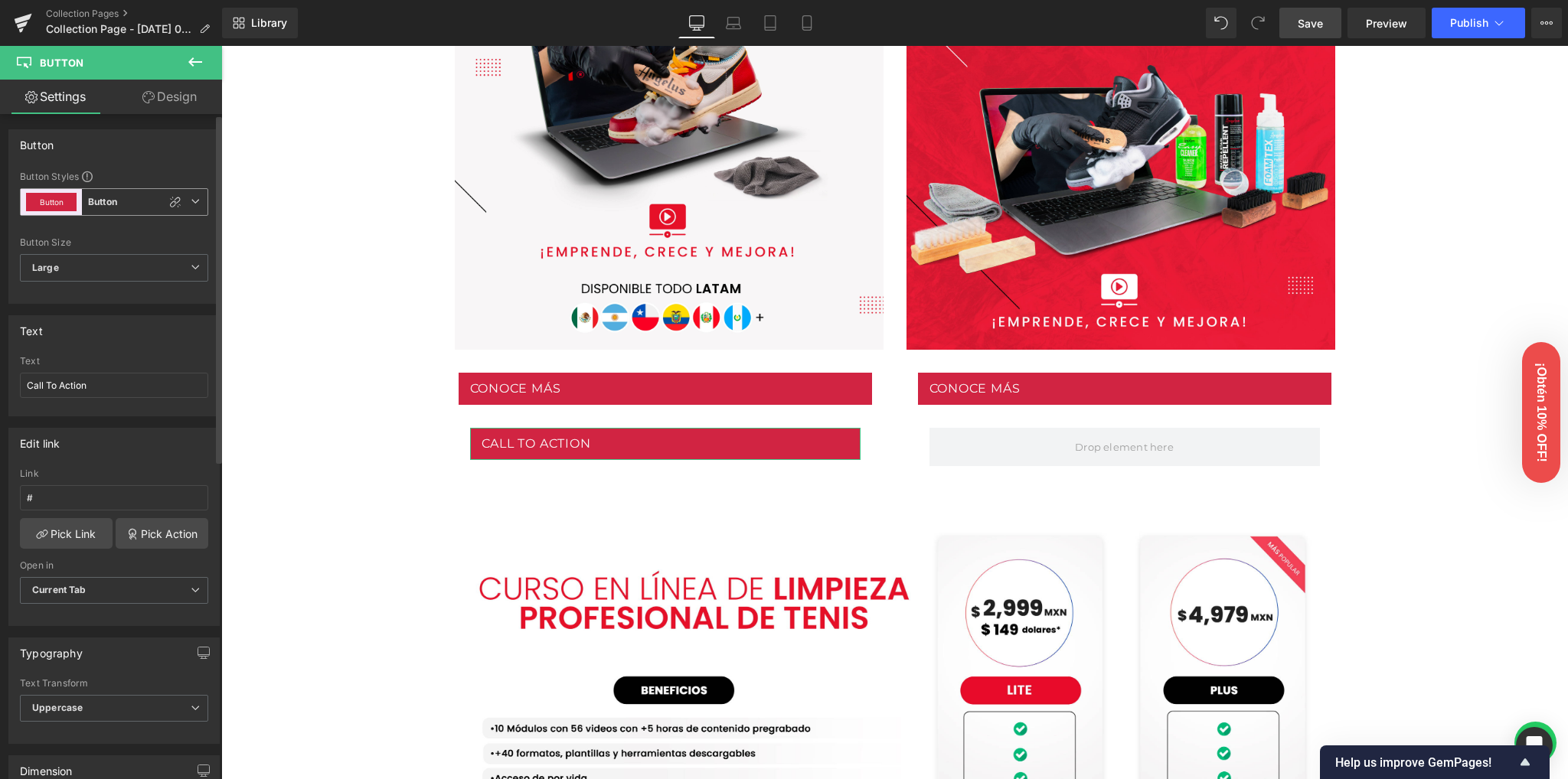
click at [190, 195] on span "Button Button" at bounding box center [114, 202] width 188 height 28
click at [58, 227] on div "Custom" at bounding box center [77, 238] width 60 height 28
type input "Brand Color"
type input "Color 1"
type input "Brand Color"
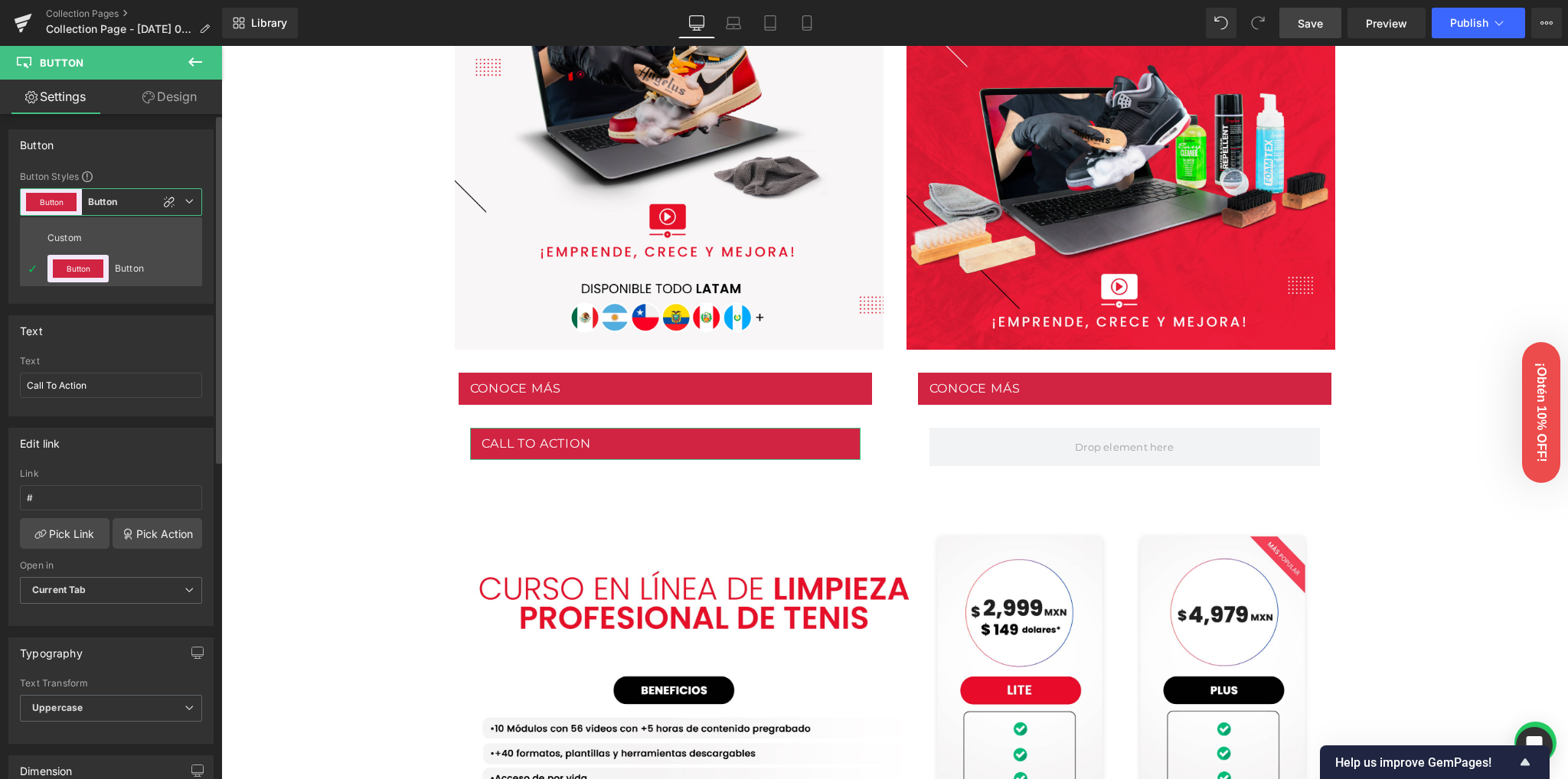
type input "Color 1"
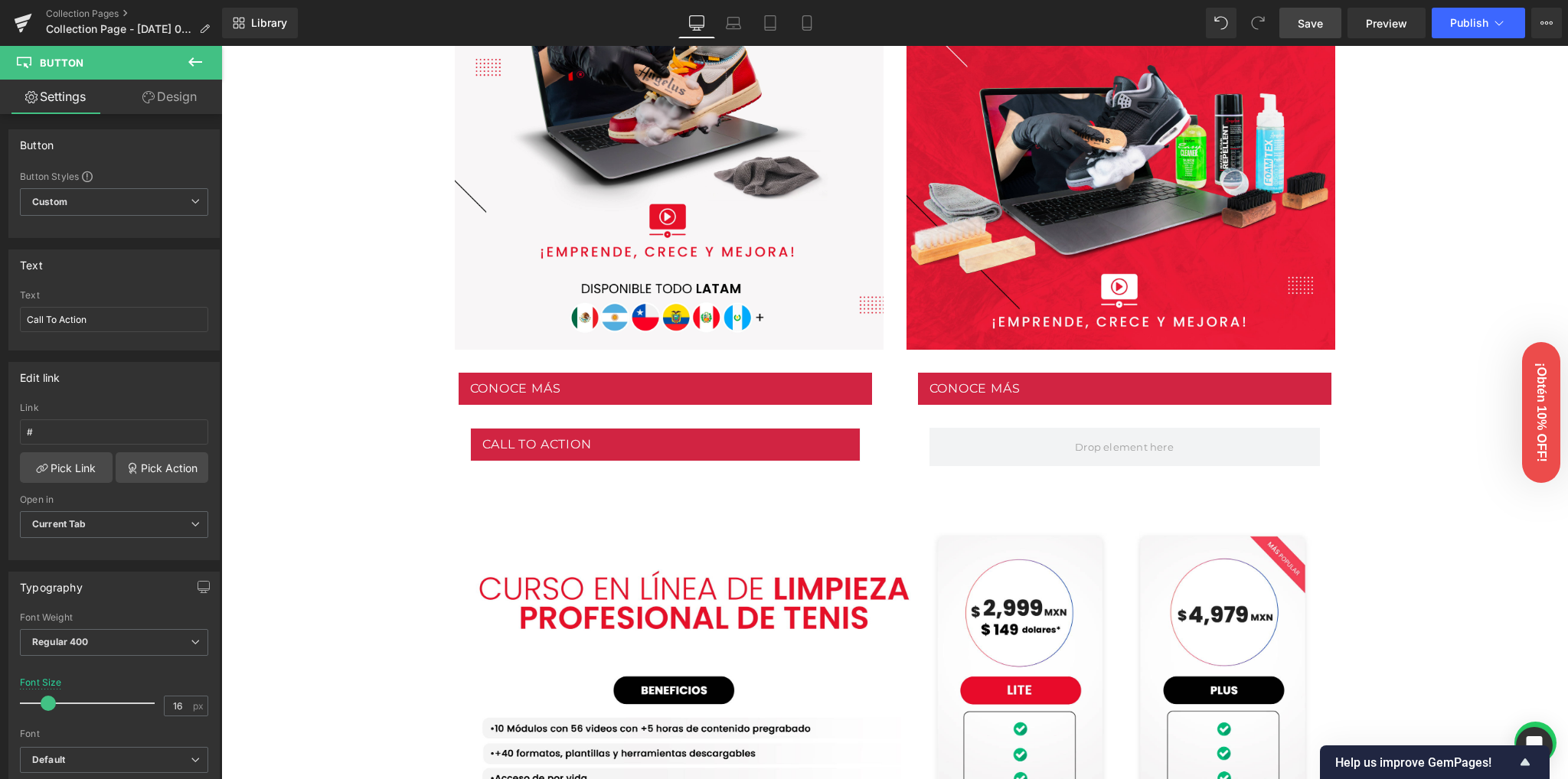
click at [193, 66] on icon at bounding box center [195, 62] width 14 height 10
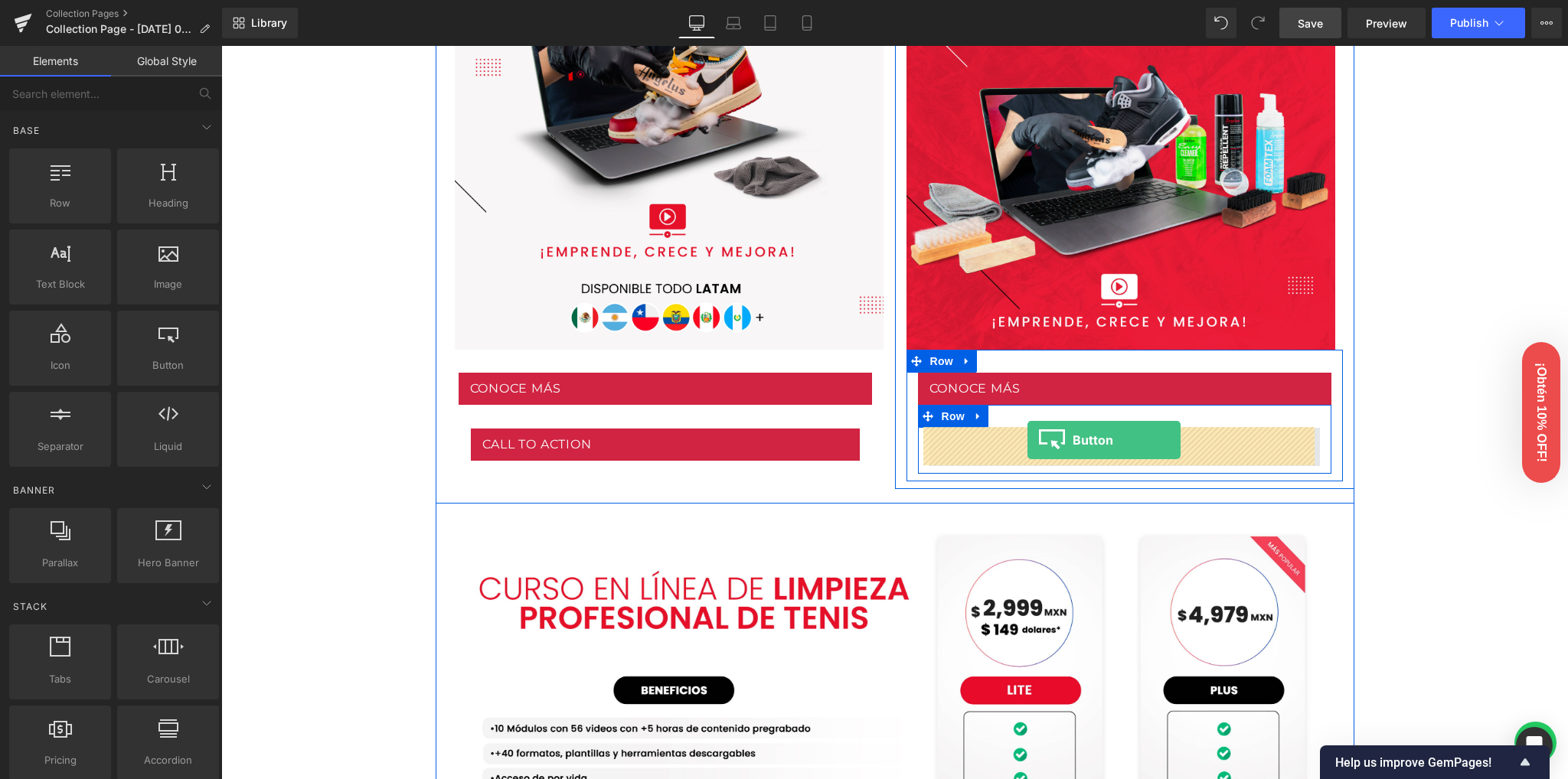
drag, startPoint x: 380, startPoint y: 385, endPoint x: 1027, endPoint y: 440, distance: 649.3
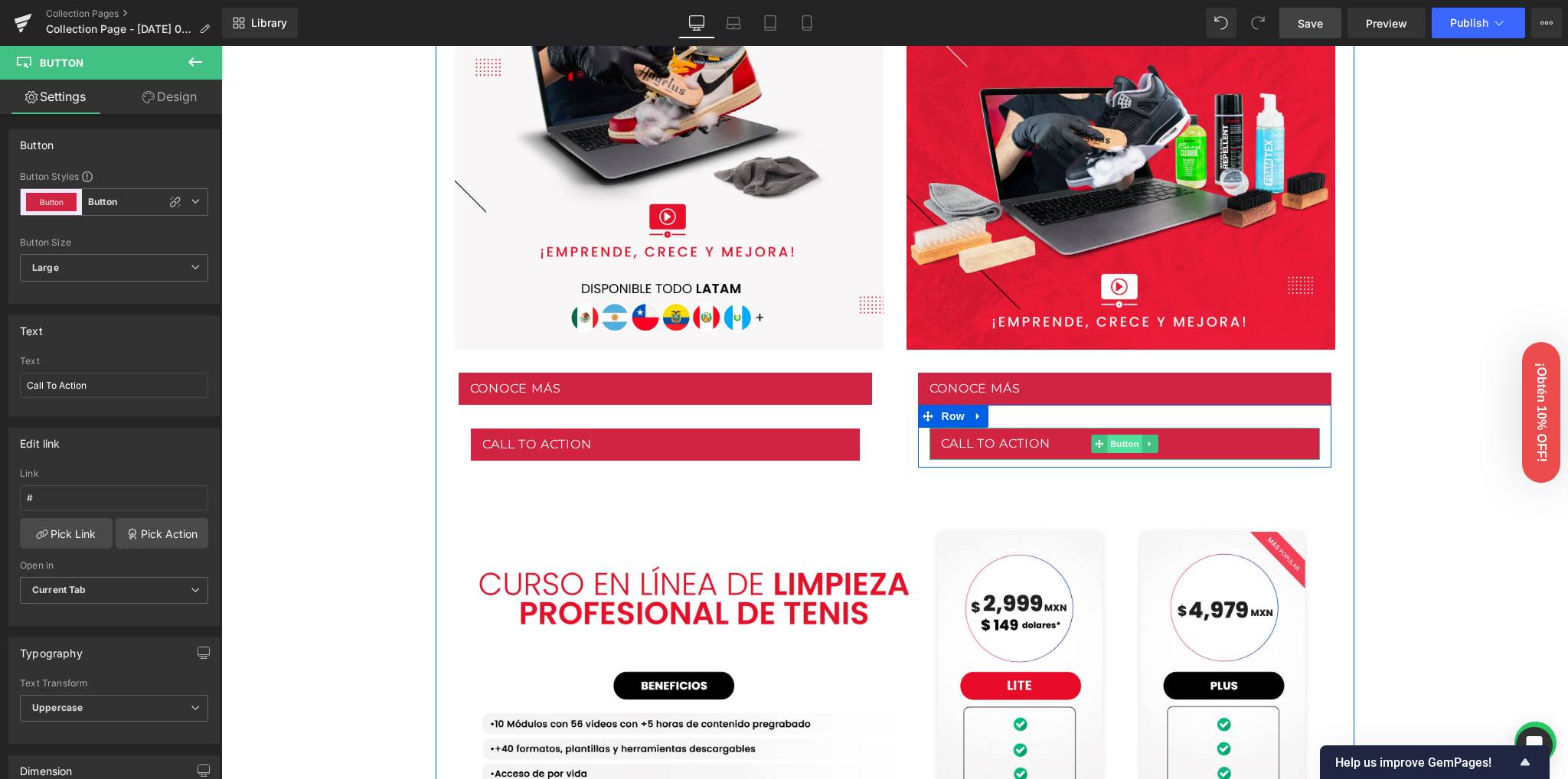
click at [1110, 439] on span "Button" at bounding box center [1125, 443] width 35 height 18
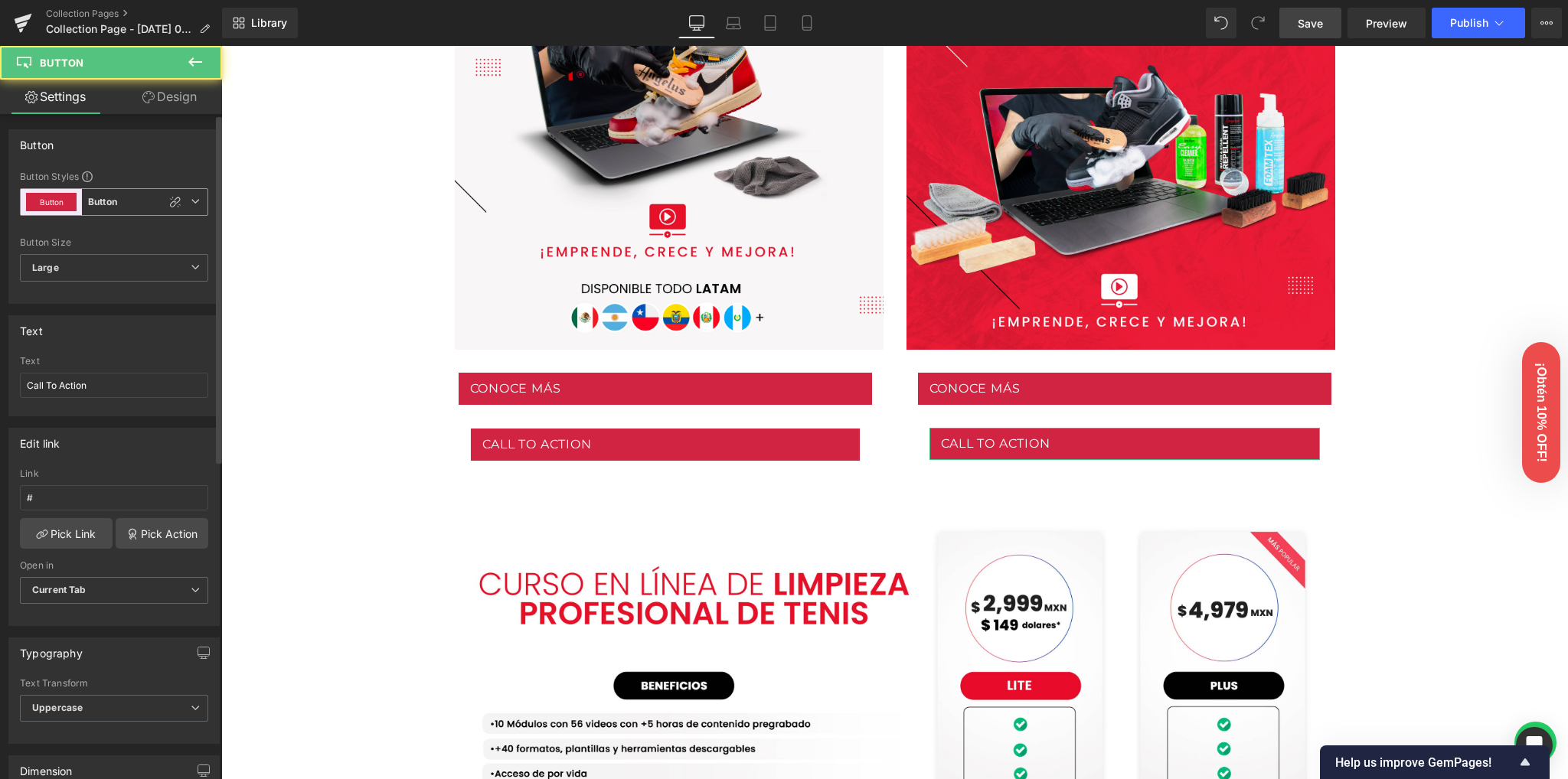
click at [191, 200] on icon at bounding box center [195, 202] width 10 height 10
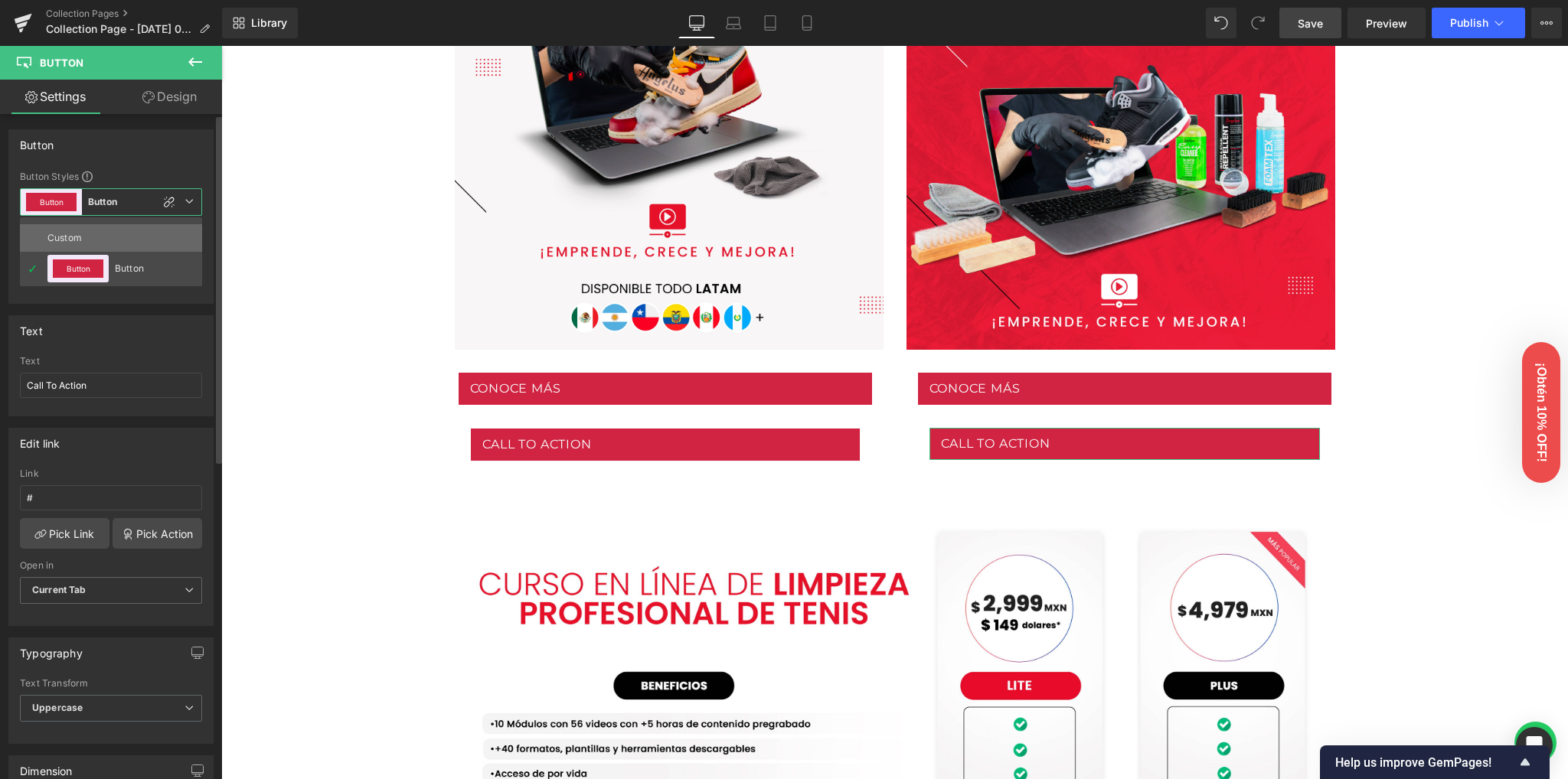
click at [116, 244] on li "Custom" at bounding box center [111, 238] width 182 height 28
type input "Brand Color"
type input "Color 1"
type input "Brand Color"
type input "Color 1"
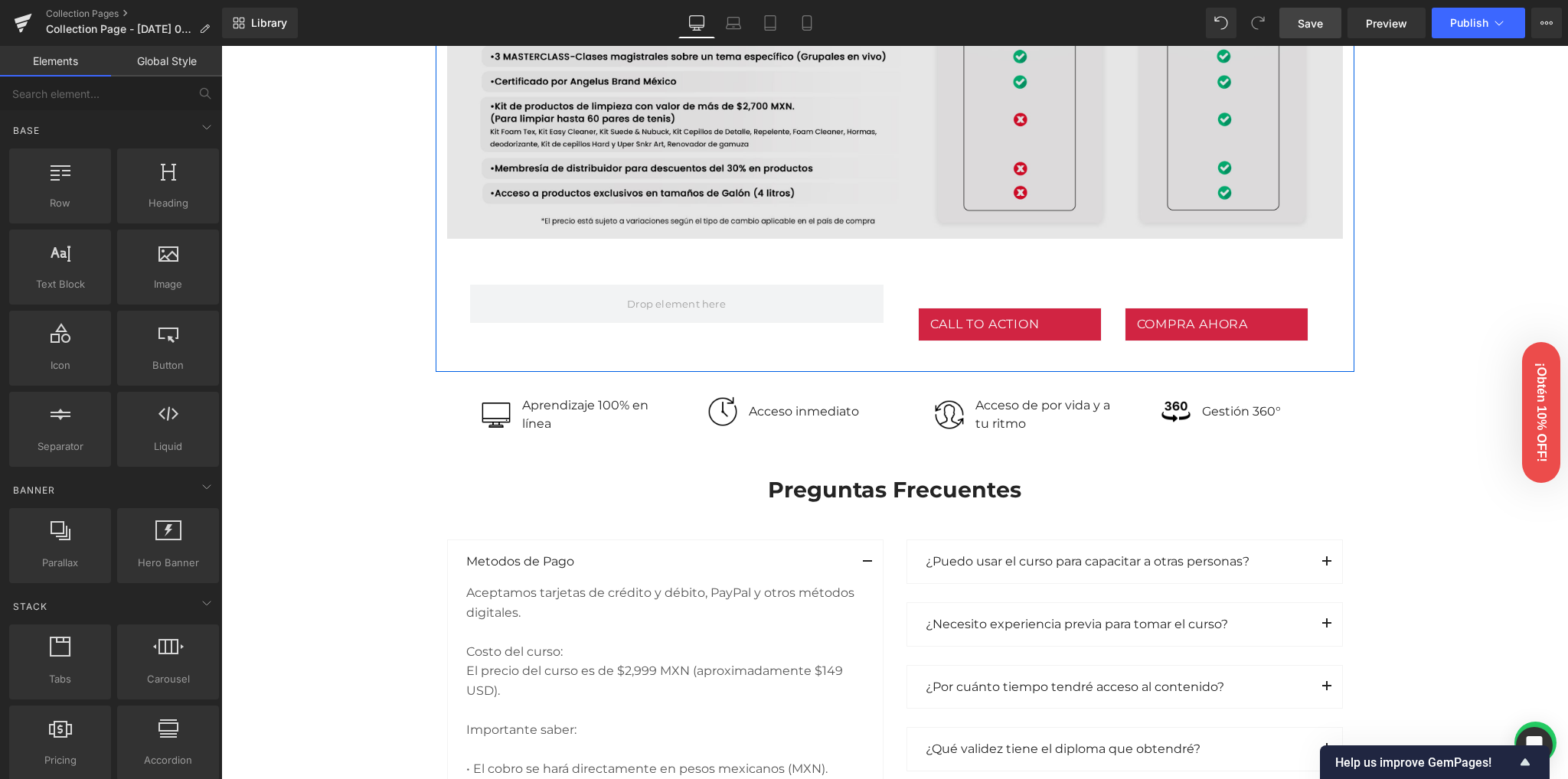
scroll to position [1607, 0]
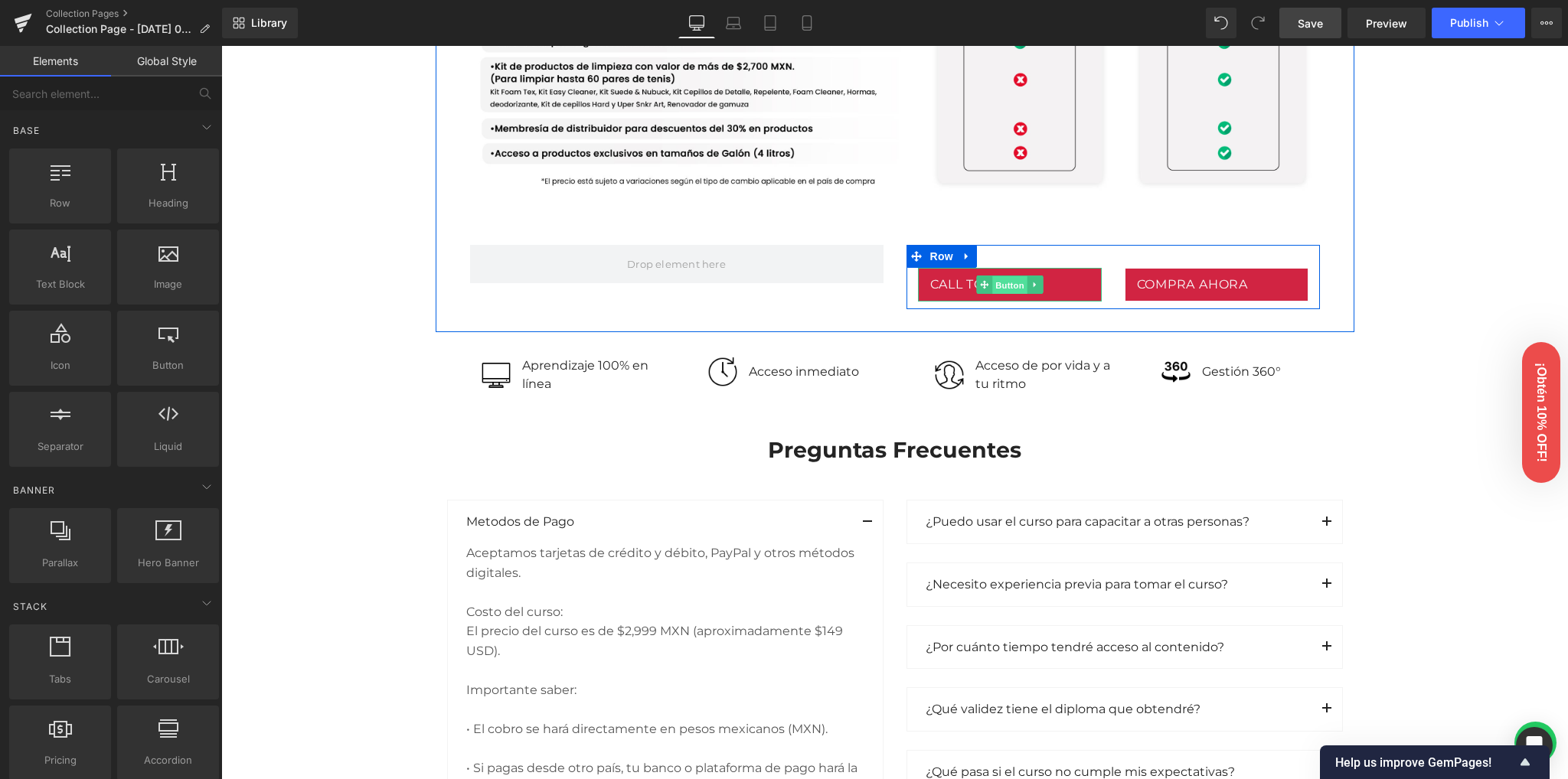
click at [999, 279] on span "Button" at bounding box center [1010, 285] width 35 height 18
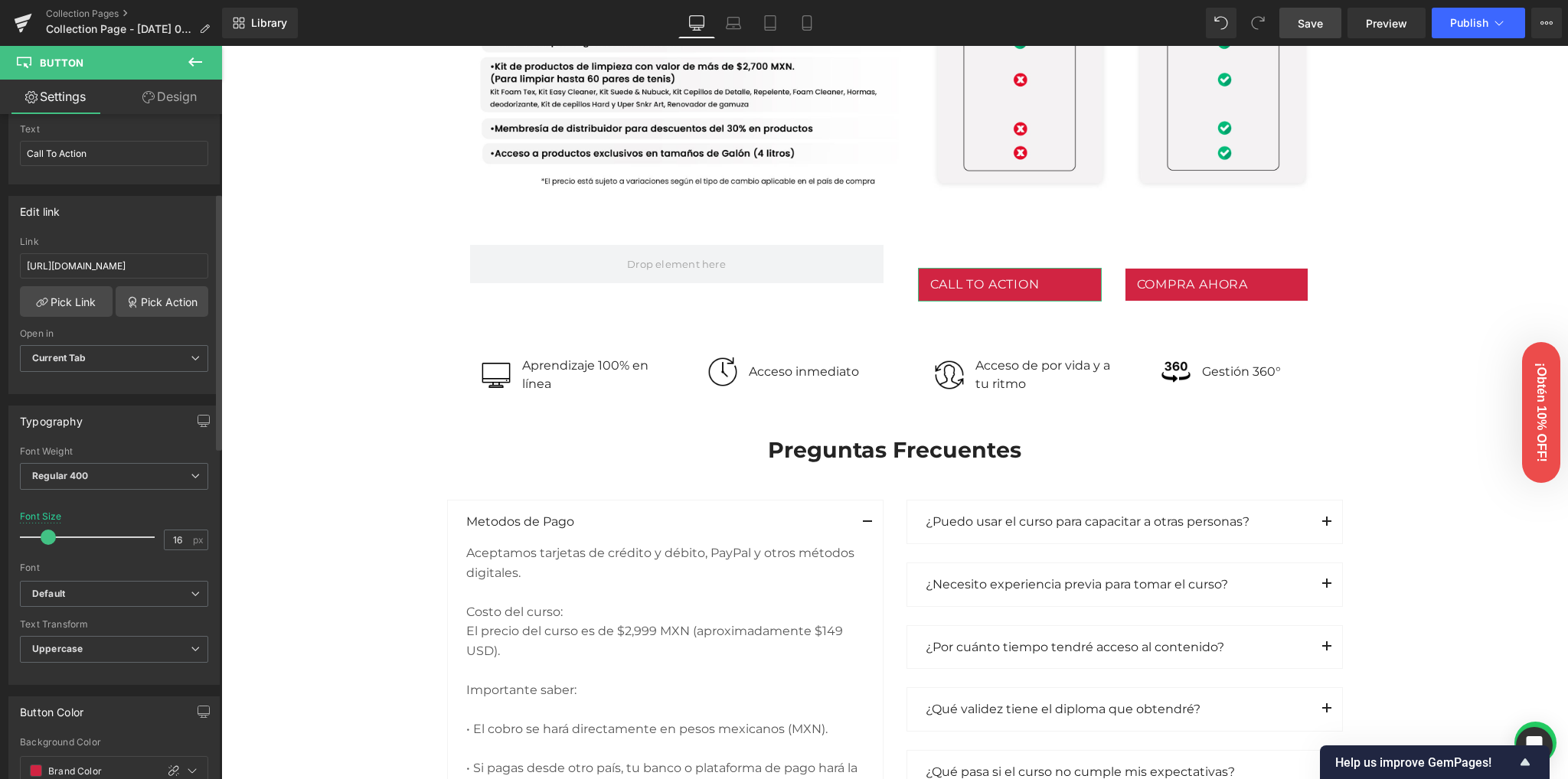
scroll to position [102, 0]
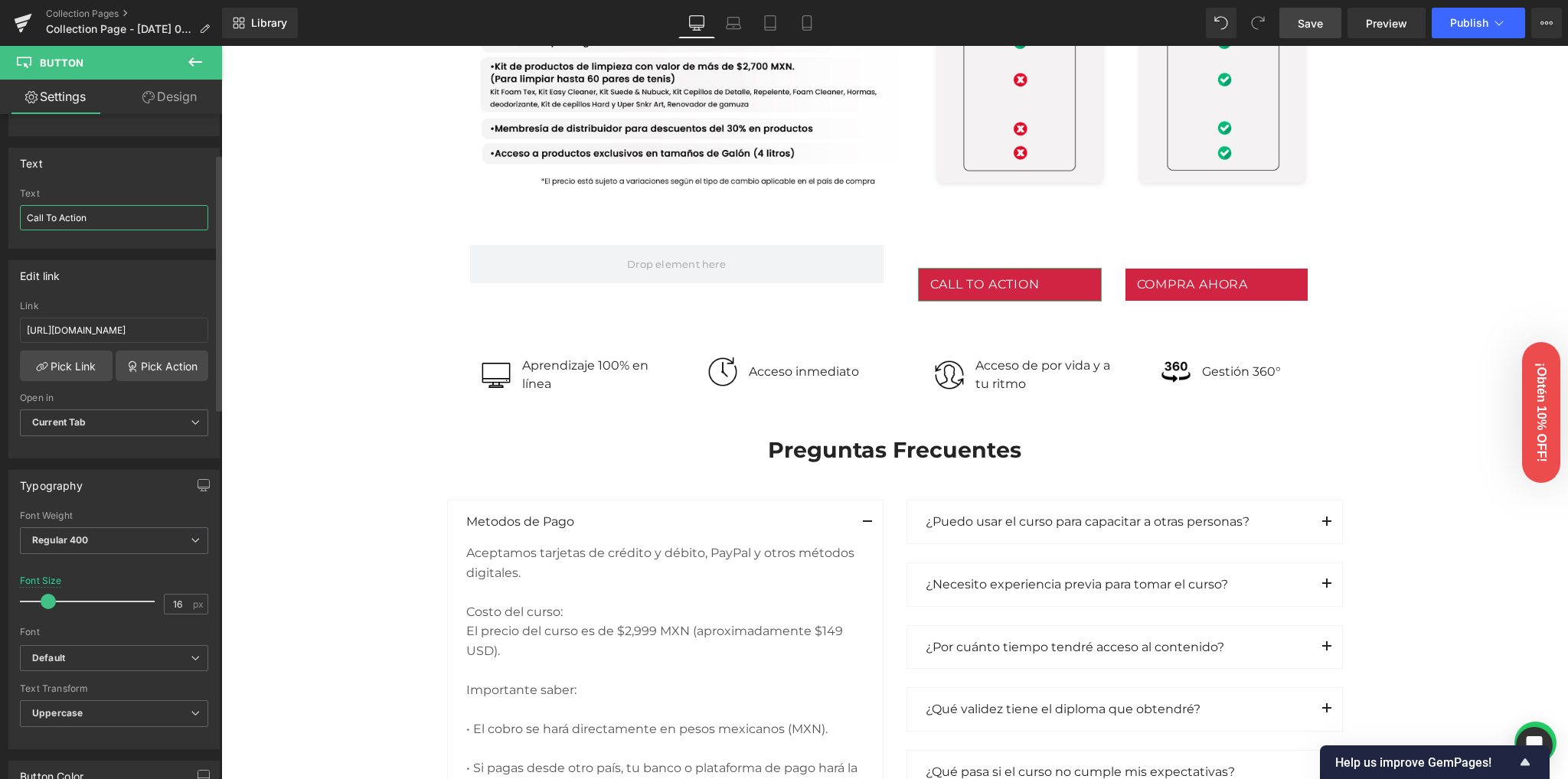
drag, startPoint x: 124, startPoint y: 212, endPoint x: 0, endPoint y: 223, distance: 124.5
click at [0, 223] on div "Text Call To Action Text Call To Action" at bounding box center [114, 192] width 229 height 112
type input "COMPRA AHORA"
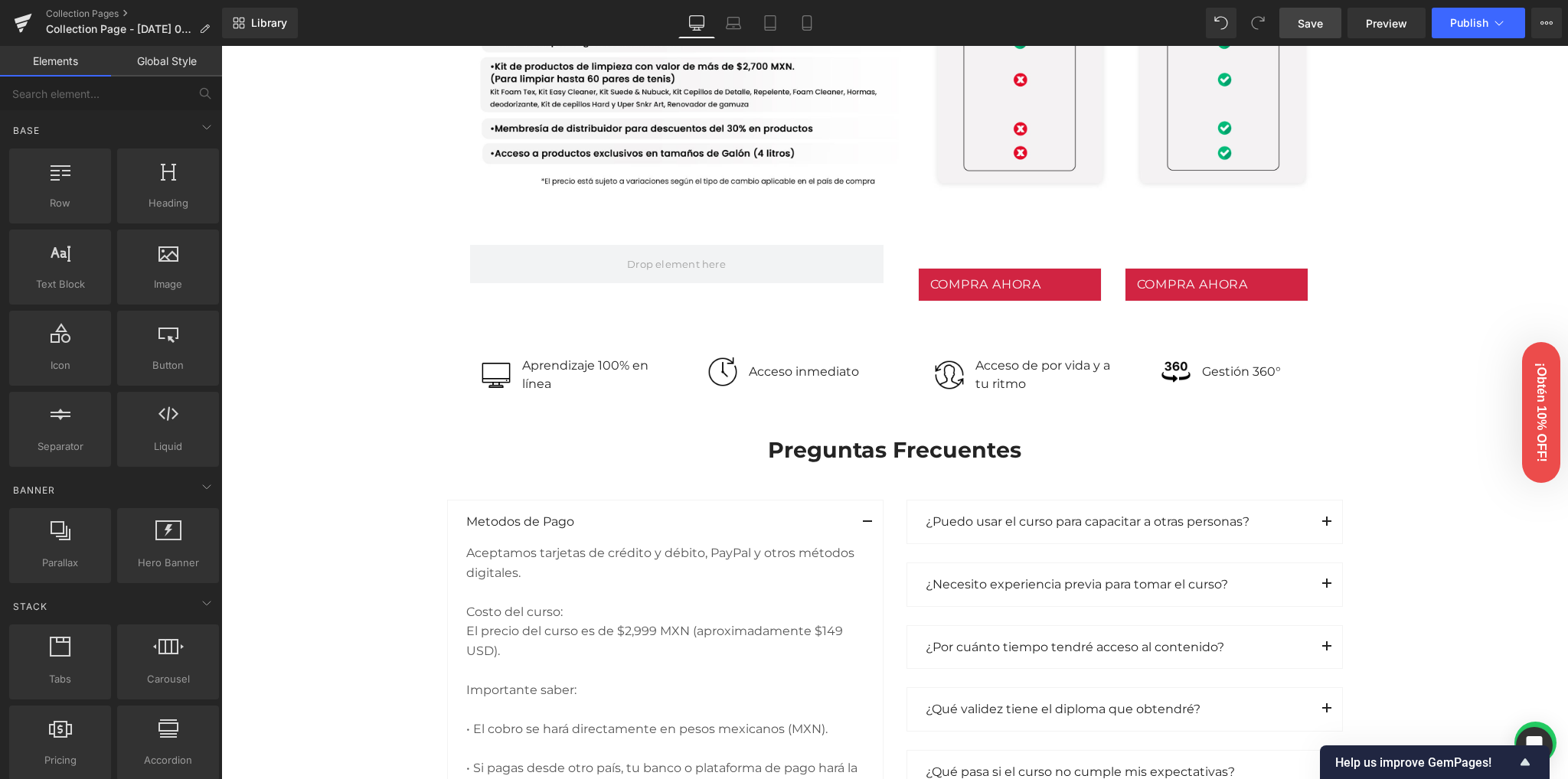
click at [329, 295] on div "Image Row 102px Image Row Conoce nuestras versiones Heading Row Lite Heading Pl…" at bounding box center [894, 80] width 1347 height 3169
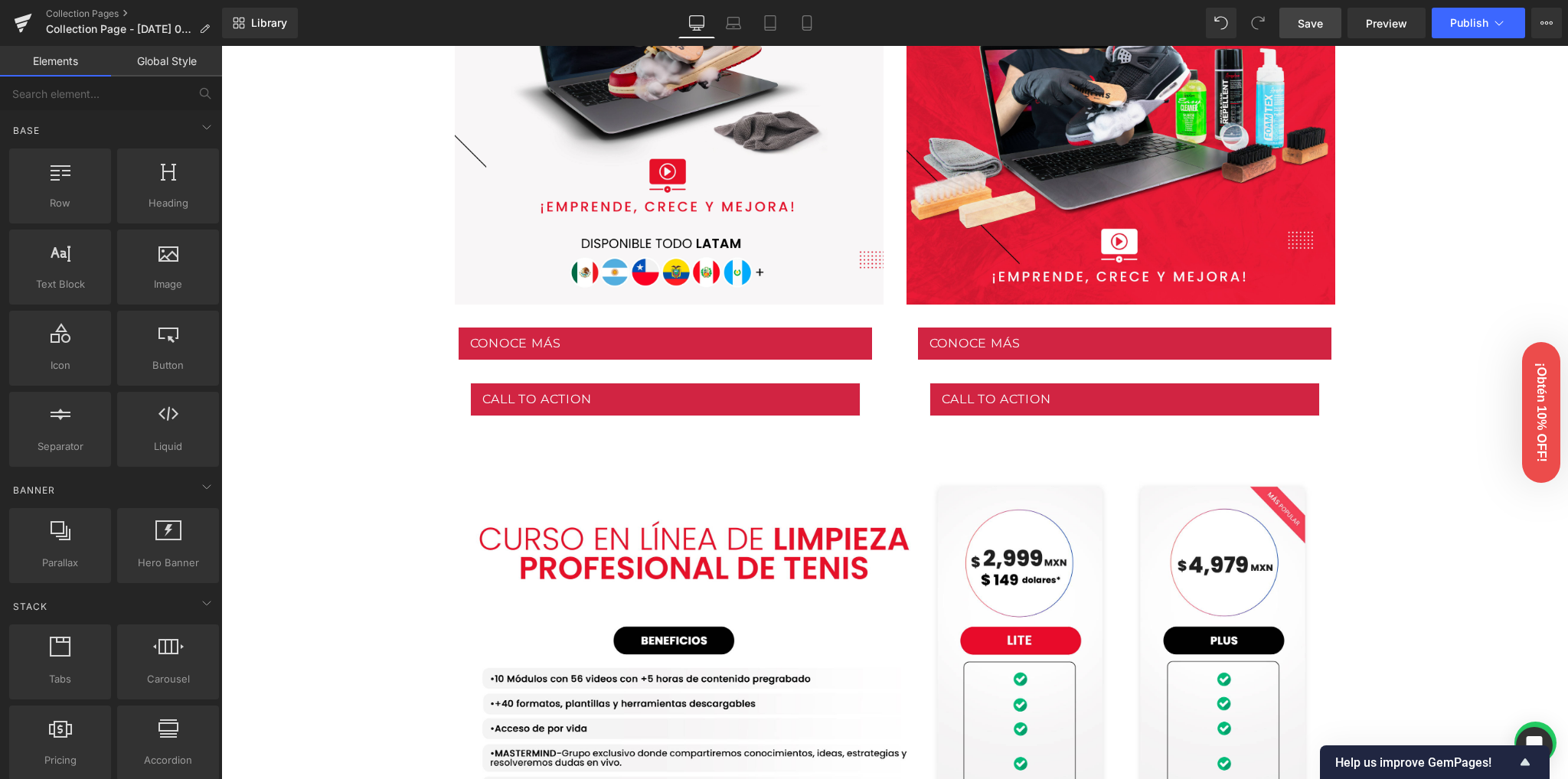
scroll to position [792, 0]
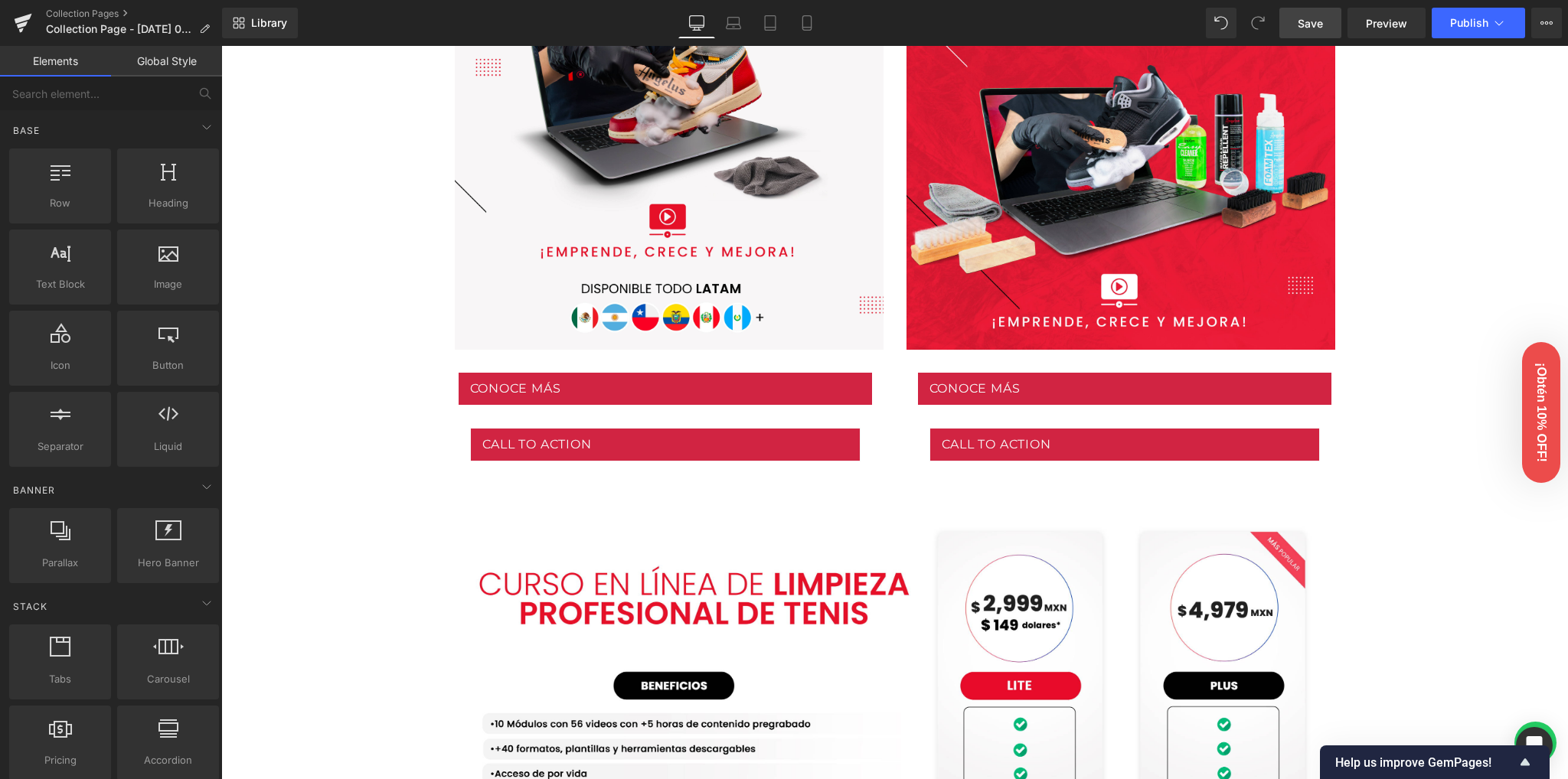
drag, startPoint x: 392, startPoint y: 357, endPoint x: 367, endPoint y: 373, distance: 29.7
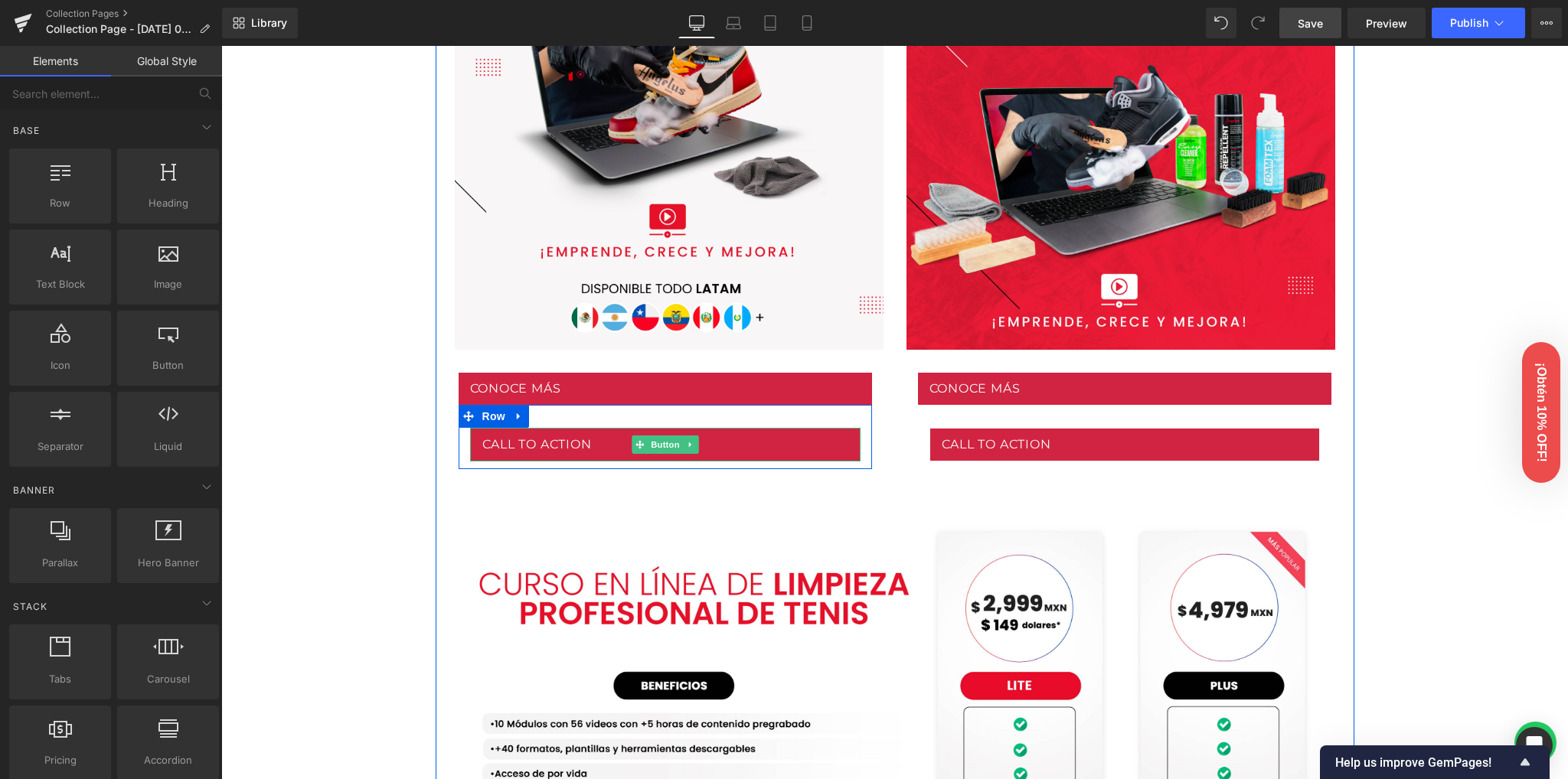
drag, startPoint x: 641, startPoint y: 447, endPoint x: 581, endPoint y: 459, distance: 61.2
click at [648, 447] on span "Button" at bounding box center [665, 444] width 35 height 18
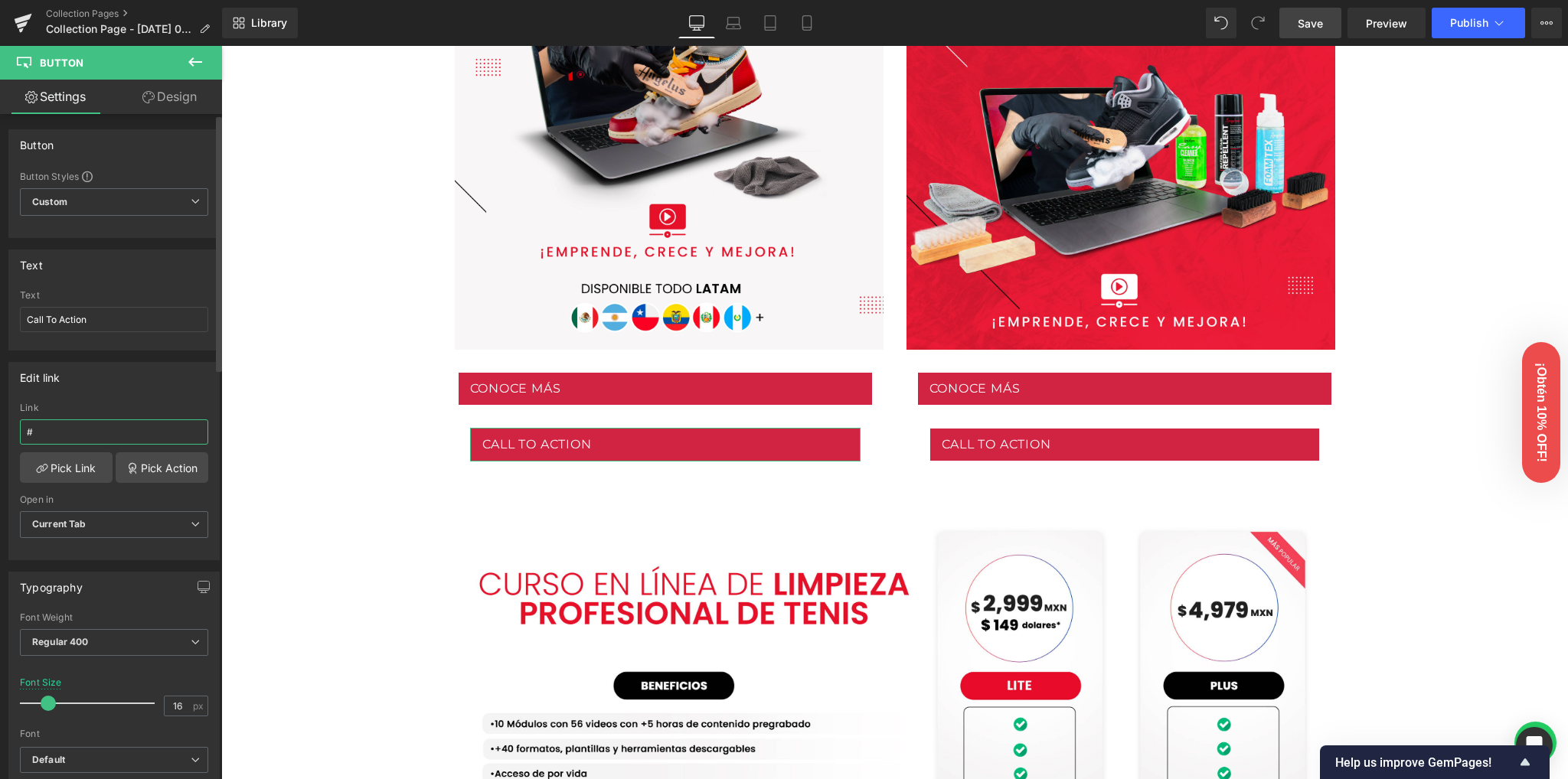
click at [78, 429] on input "#" at bounding box center [114, 432] width 188 height 26
paste input "[URL][DOMAIN_NAME]"
type input "[URL][DOMAIN_NAME]"
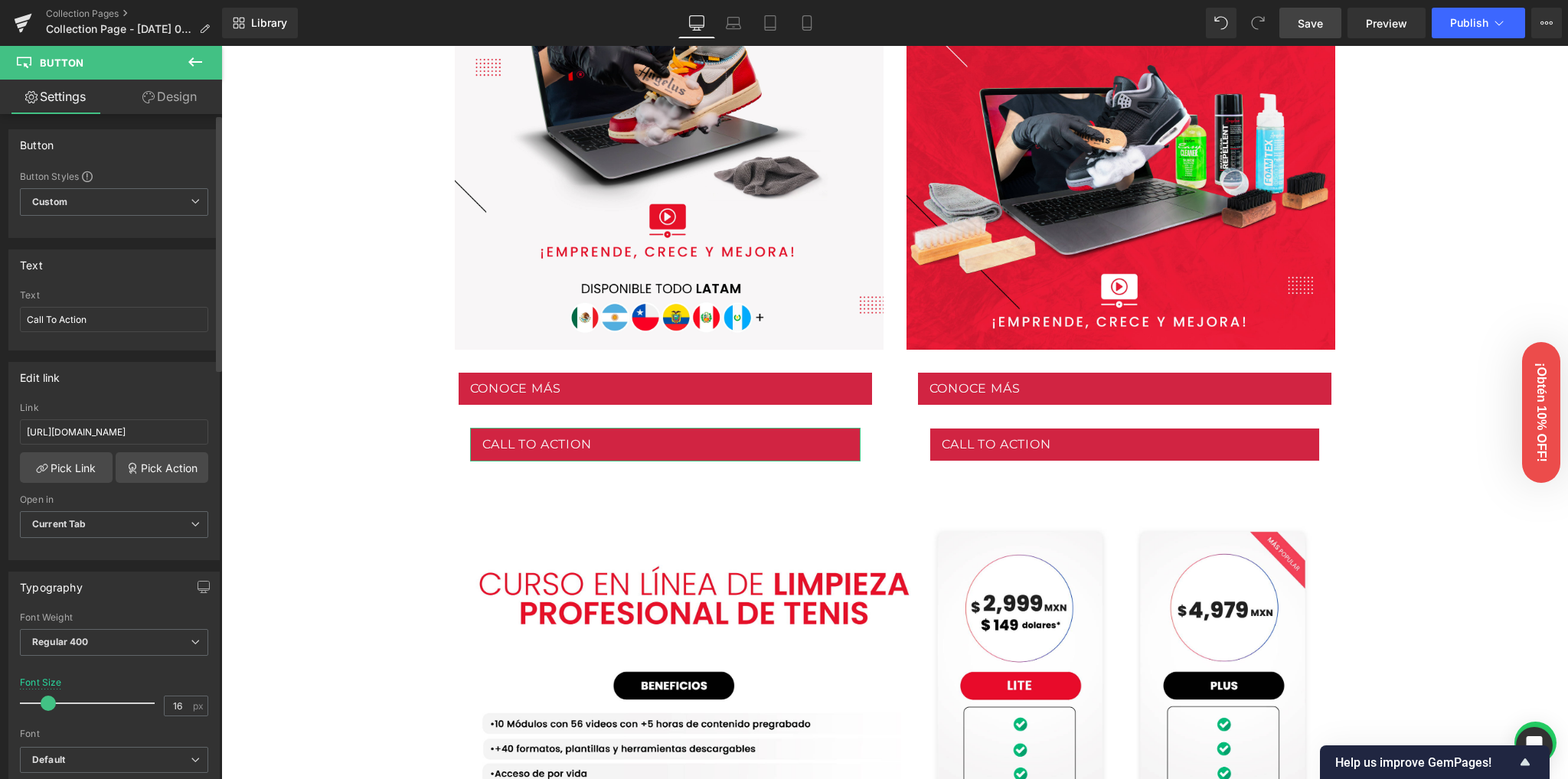
click at [93, 400] on div "Edit link [URL][DOMAIN_NAME] Link [URL][DOMAIN_NAME] Pick Link Pick Action Curr…" at bounding box center [114, 461] width 211 height 199
drag, startPoint x: 108, startPoint y: 319, endPoint x: 0, endPoint y: 318, distance: 108.0
click at [0, 317] on div "Text Call To Action Text Call To Action" at bounding box center [114, 294] width 229 height 112
type input "COMPRAR AHORA"
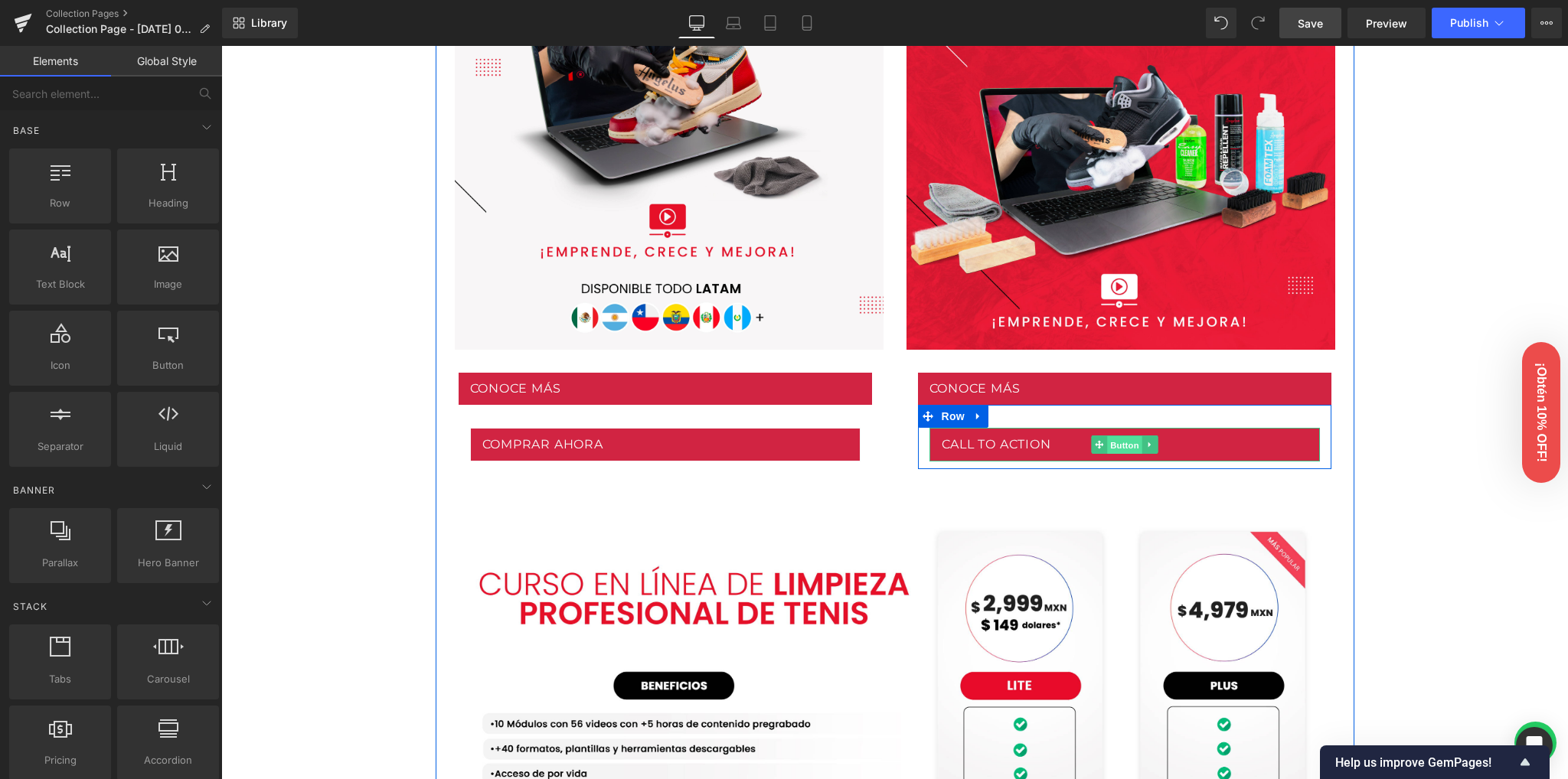
click at [1122, 440] on span "Button" at bounding box center [1125, 444] width 35 height 18
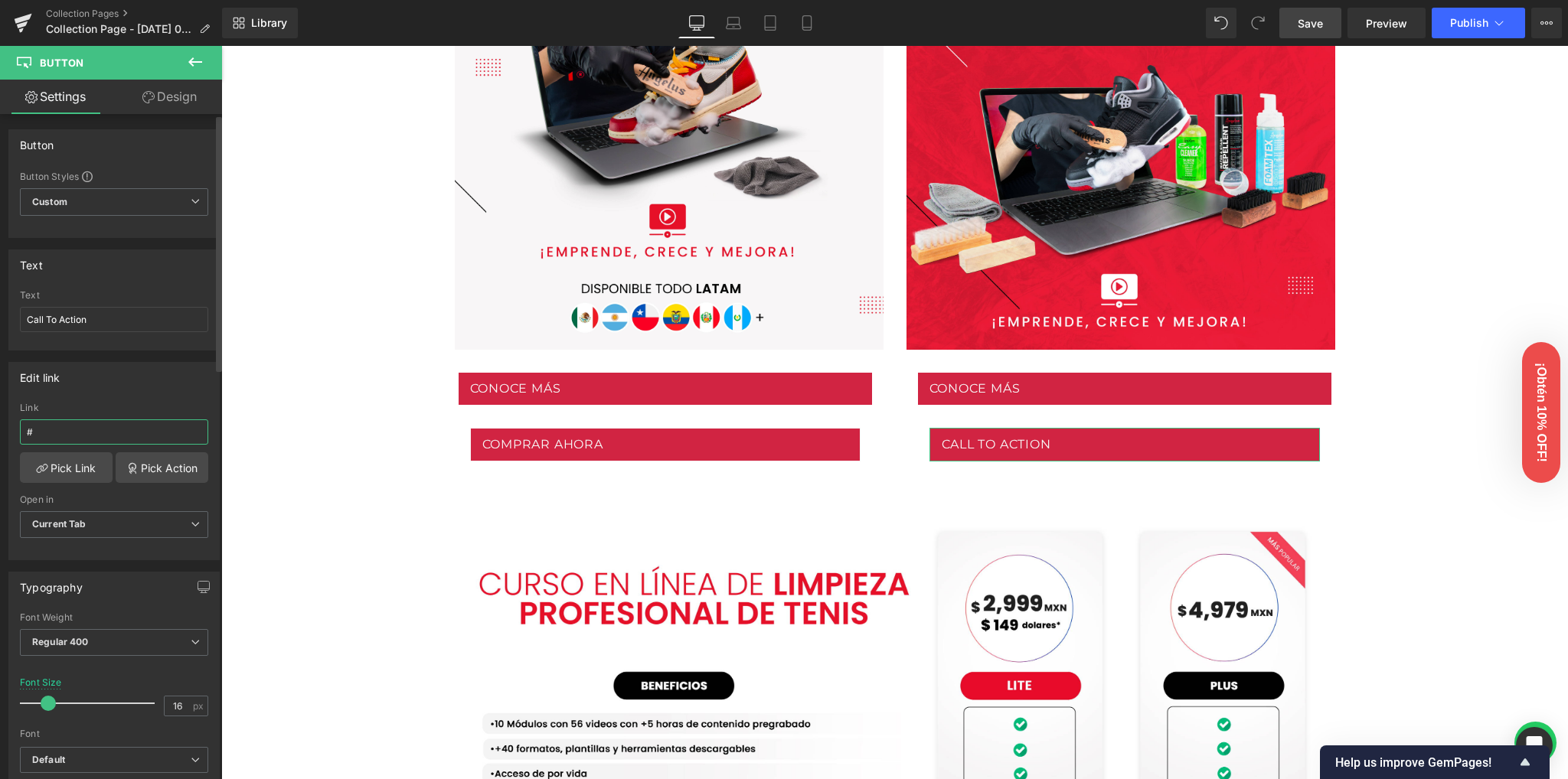
drag, startPoint x: 66, startPoint y: 432, endPoint x: 0, endPoint y: 415, distance: 68.2
click at [0, 415] on div "Edit link # Link # Pick Link Pick Action Current Tab New Tab Open in Current Ta…" at bounding box center [114, 455] width 229 height 210
type input "[URL][DOMAIN_NAME]"
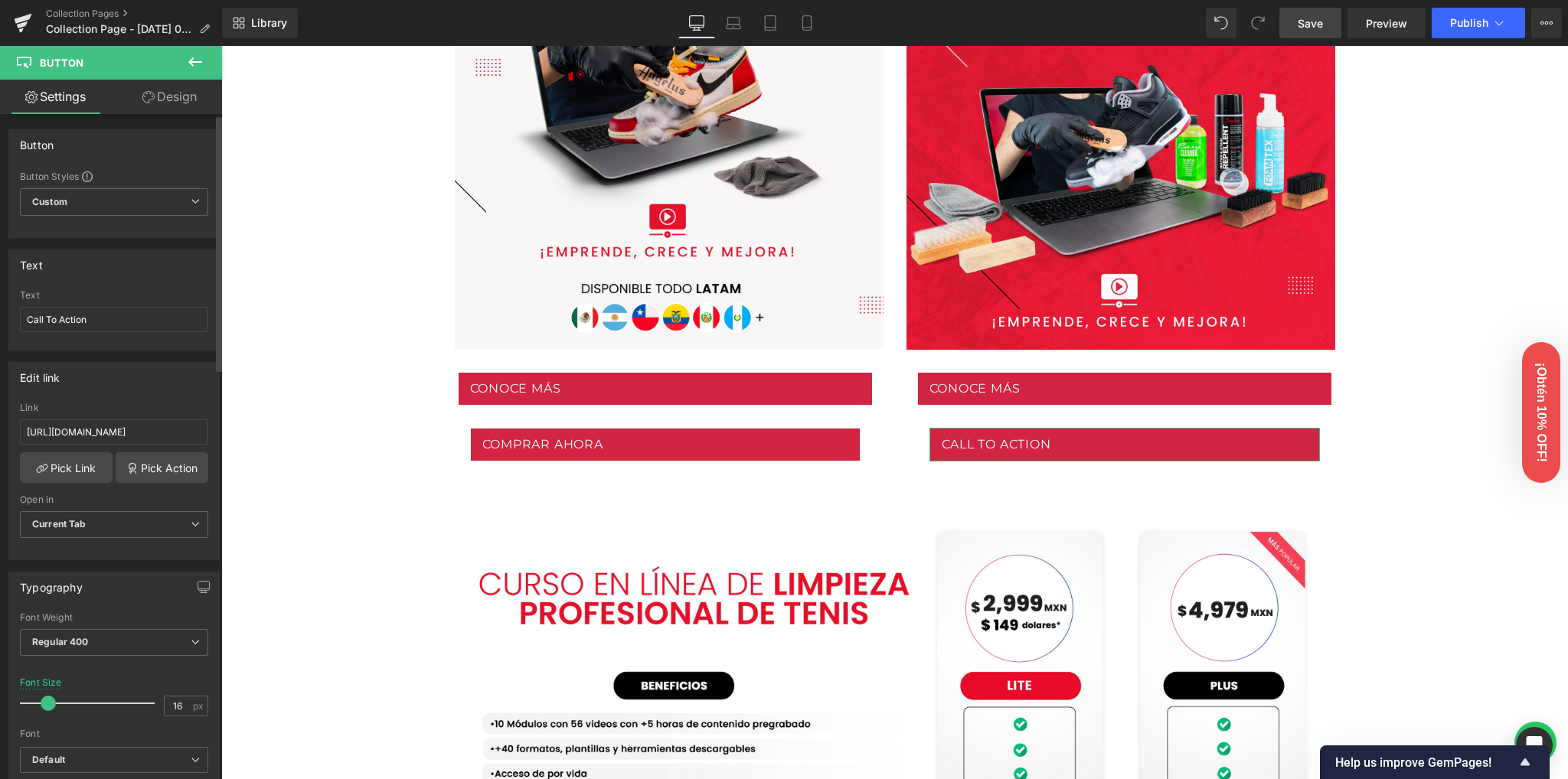
click at [145, 384] on div "Edit link" at bounding box center [114, 377] width 210 height 29
drag, startPoint x: 119, startPoint y: 321, endPoint x: 10, endPoint y: 325, distance: 109.1
click at [10, 325] on div "Call To Action Text Call To Action" at bounding box center [114, 320] width 210 height 60
type input "COMPRAR AHORA"
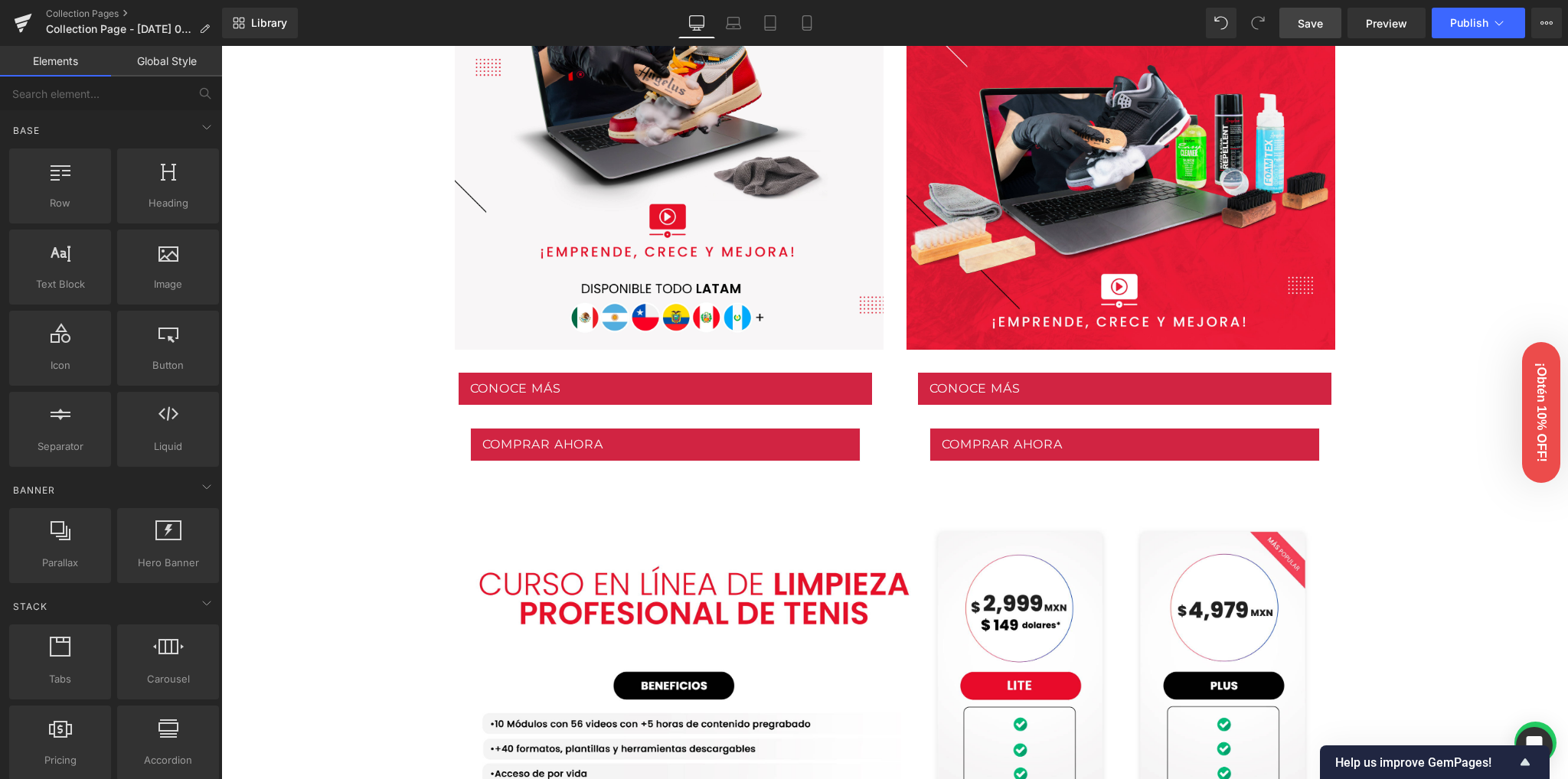
click at [1304, 26] on span "Save" at bounding box center [1310, 23] width 26 height 16
click at [1390, 12] on link "Preview" at bounding box center [1387, 23] width 78 height 30
click at [23, 29] on icon at bounding box center [22, 30] width 5 height 5
